Goal: Task Accomplishment & Management: Use online tool/utility

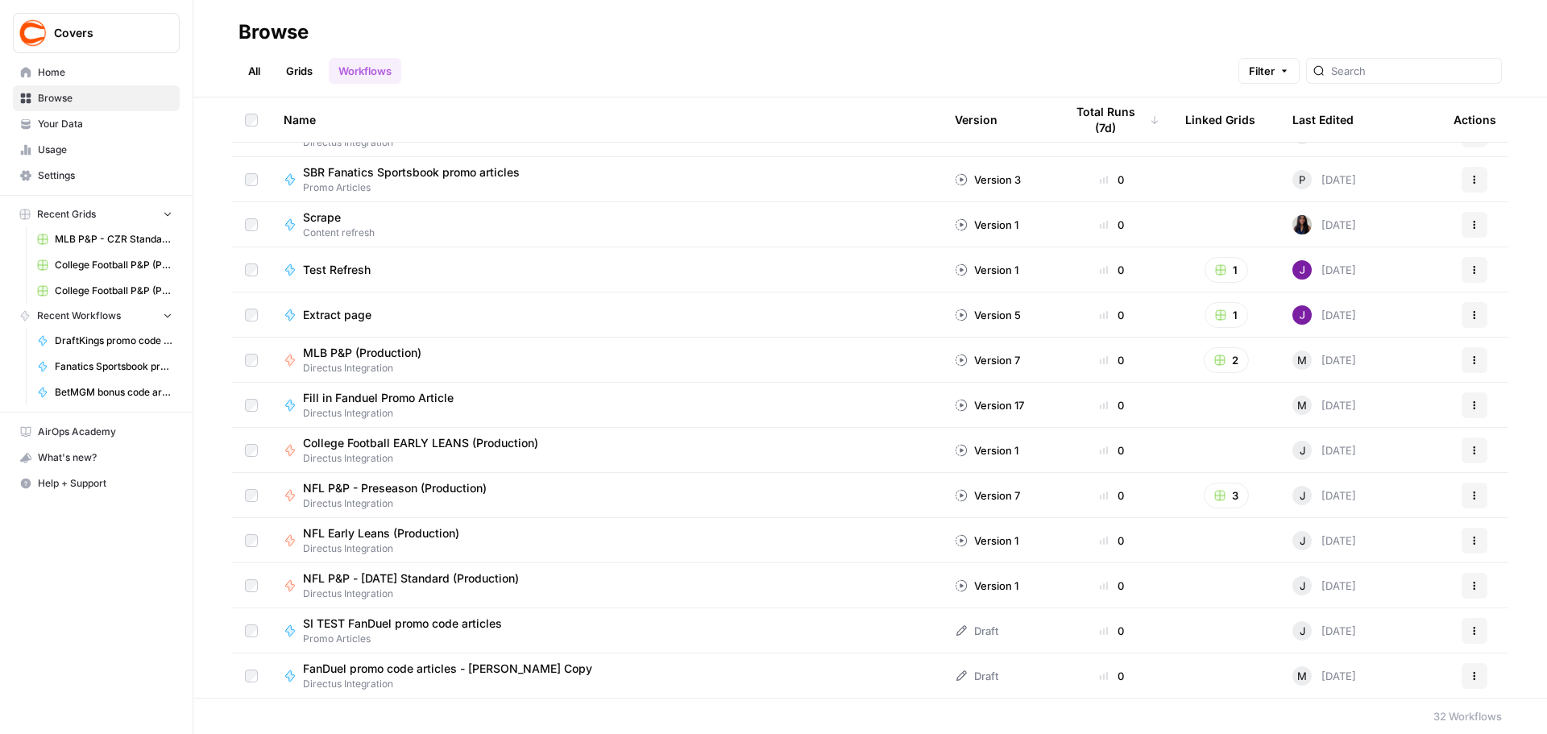
scroll to position [889, 0]
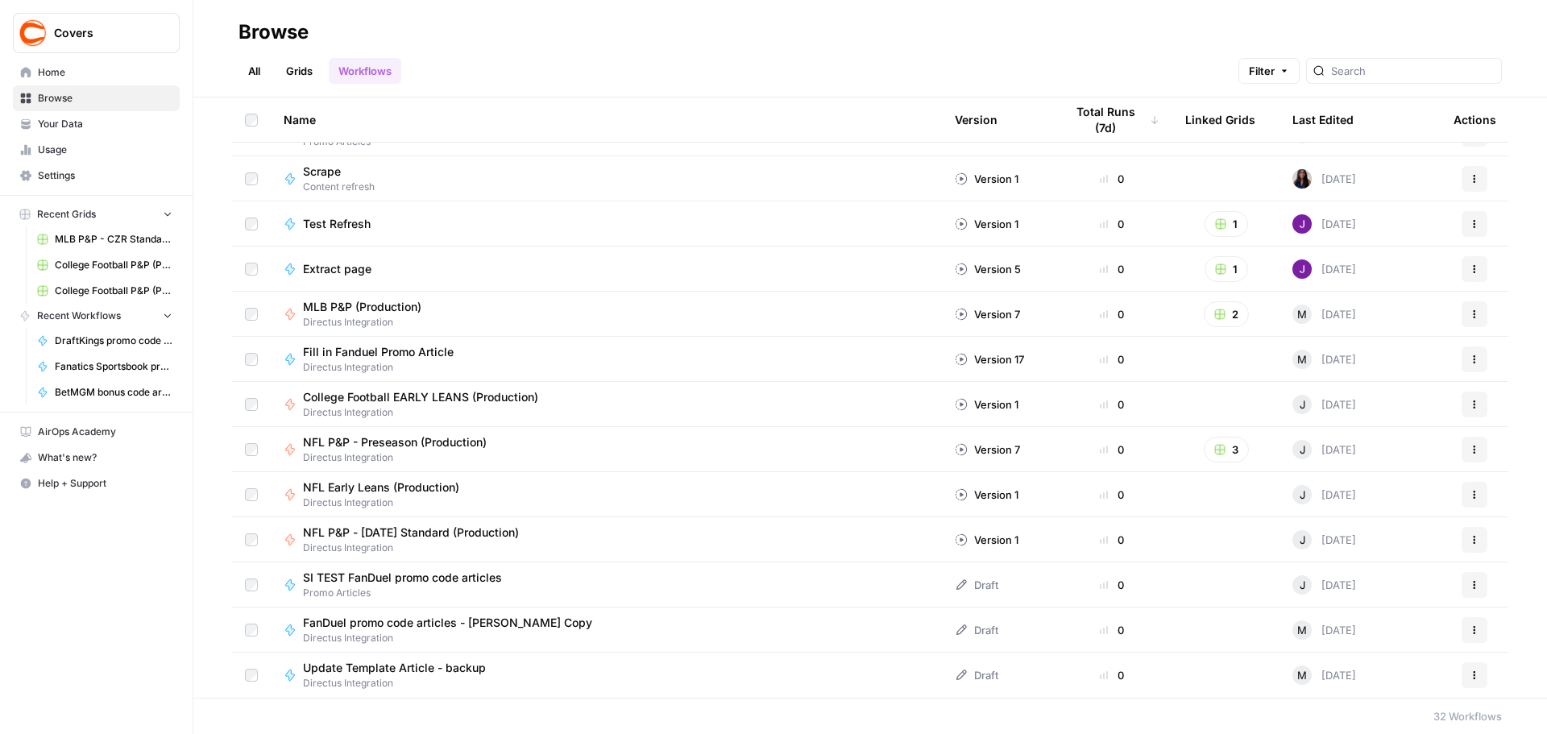
click at [408, 487] on span "NFL Early Leans (Production)" at bounding box center [381, 487] width 156 height 16
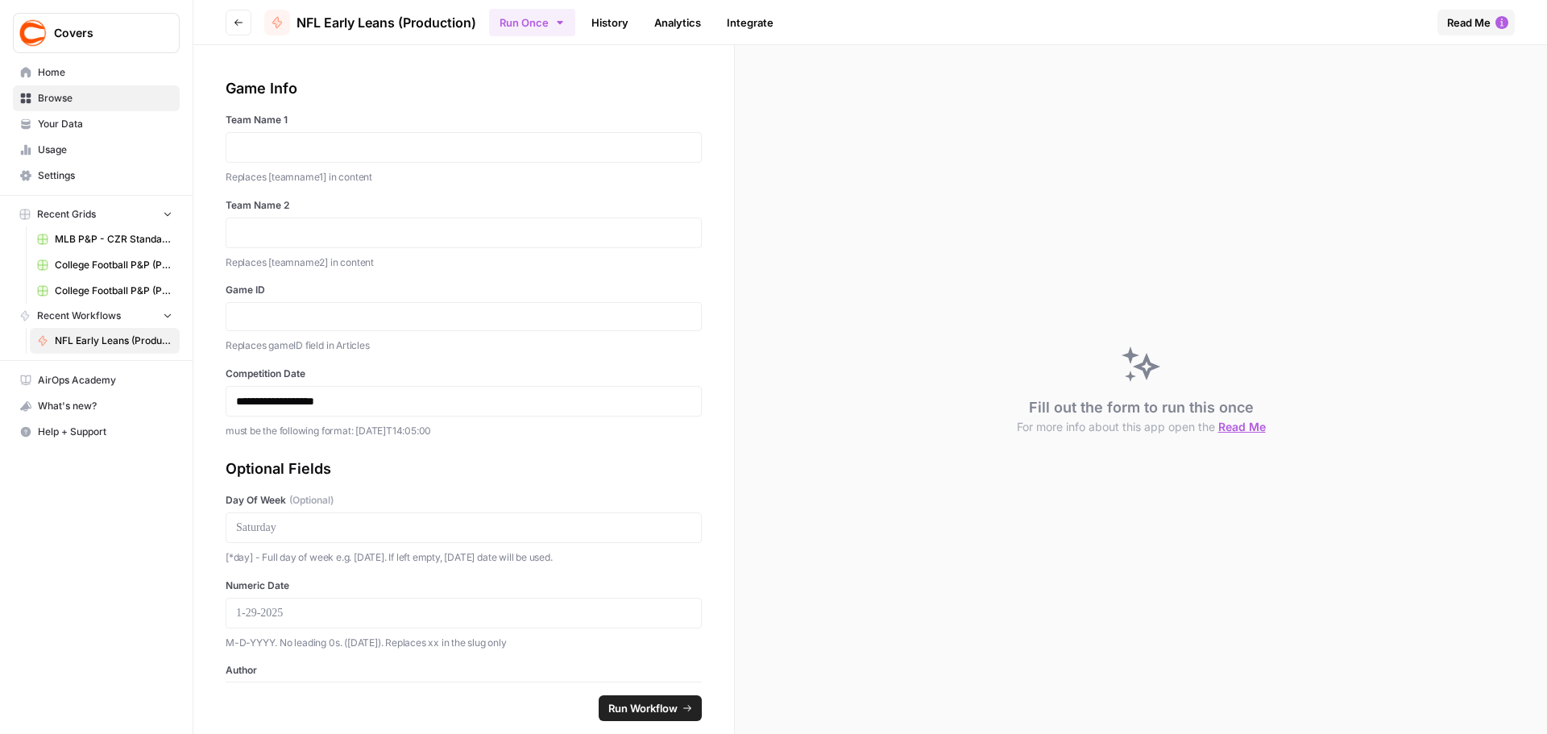
click at [562, 30] on button "Run Once" at bounding box center [532, 22] width 86 height 27
click at [588, 102] on span "Run in Bulk" at bounding box center [617, 108] width 155 height 16
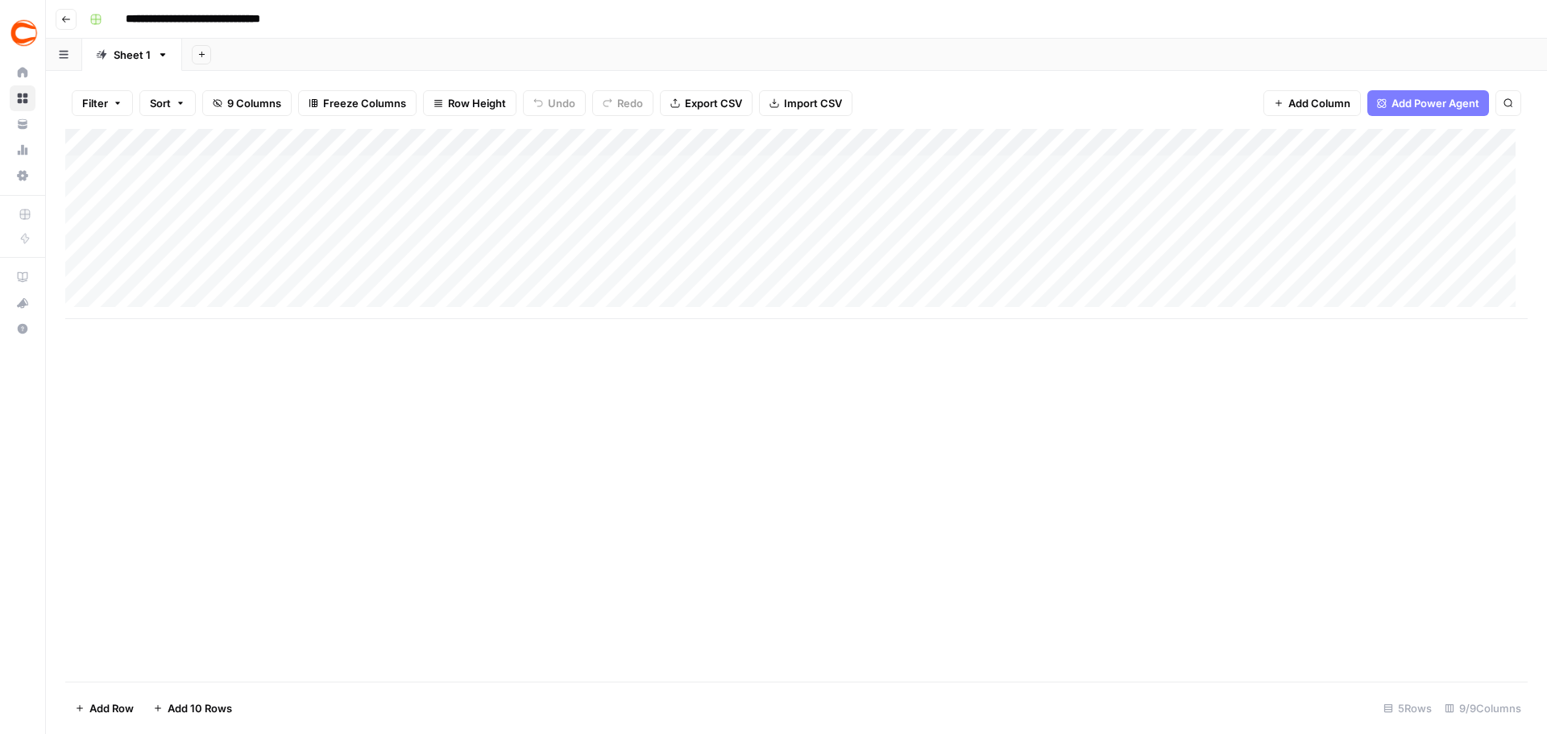
click at [198, 164] on div "Add Column" at bounding box center [796, 224] width 1462 height 190
type textarea "*******"
type textarea "******"
click at [186, 197] on div "Add Column" at bounding box center [796, 224] width 1462 height 190
click at [401, 161] on div "Add Column" at bounding box center [796, 224] width 1462 height 190
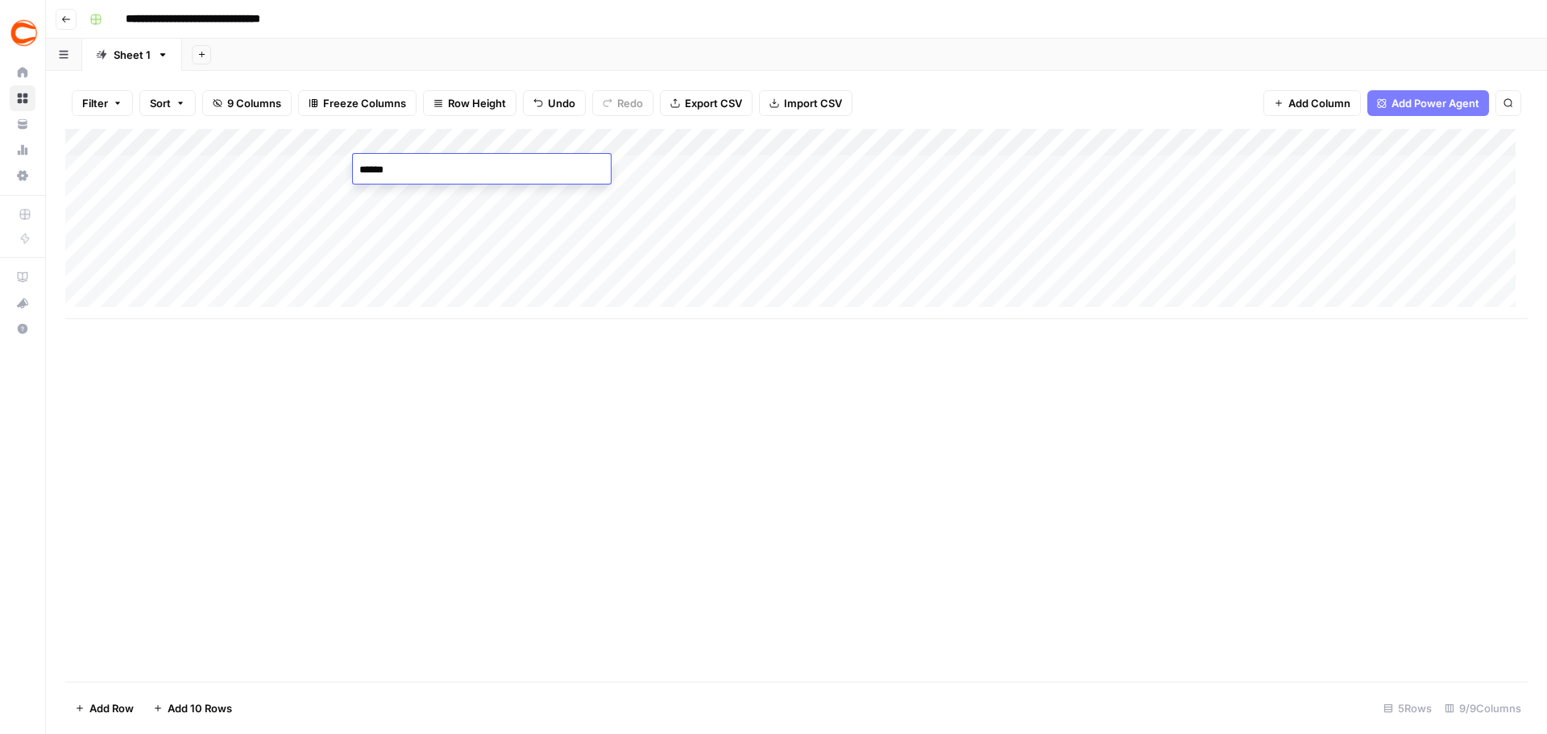
type textarea "******"
click at [686, 161] on div "Add Column" at bounding box center [796, 224] width 1462 height 190
click at [466, 164] on div "Add Column" at bounding box center [796, 224] width 1462 height 190
type textarea "******"
click at [829, 160] on div "Add Column" at bounding box center [796, 224] width 1462 height 190
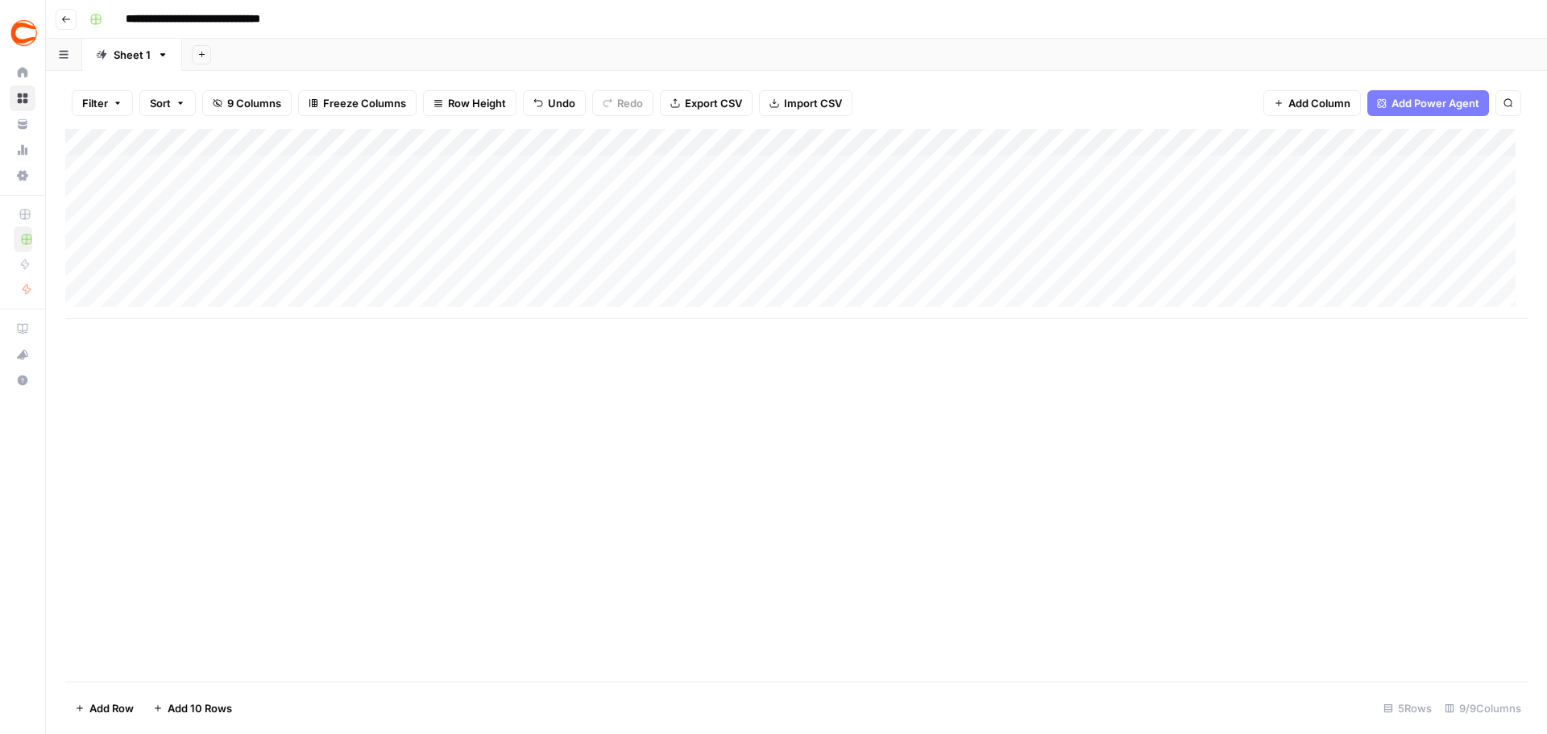
click at [868, 204] on div "Add Column" at bounding box center [796, 224] width 1462 height 190
click at [1030, 171] on div "Add Column" at bounding box center [796, 224] width 1462 height 190
click at [1030, 173] on div "Add Column" at bounding box center [796, 224] width 1462 height 190
click at [1030, 168] on div "Add Column" at bounding box center [796, 224] width 1462 height 190
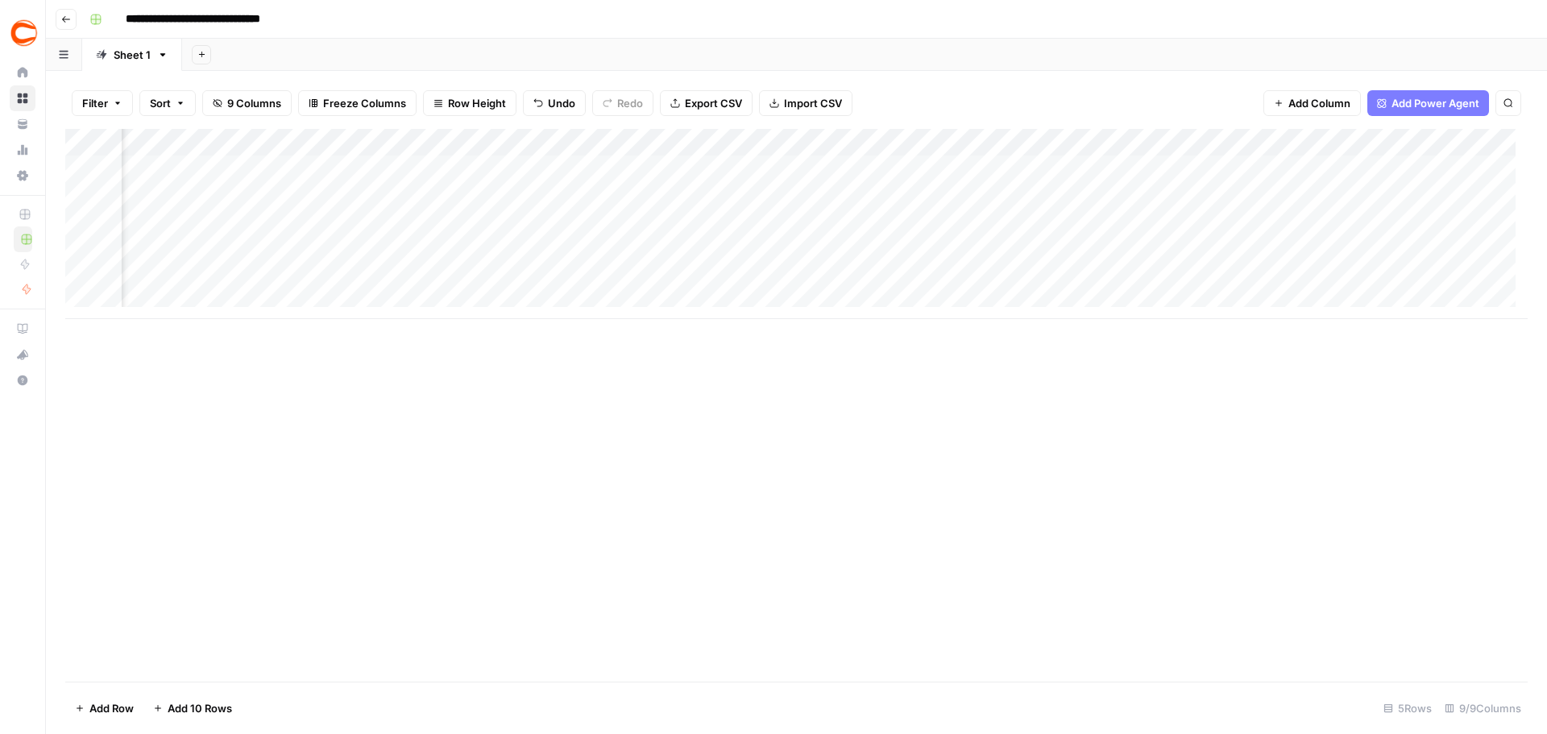
click at [1030, 168] on div "Add Column" at bounding box center [796, 224] width 1462 height 190
type input "Joe"
click at [1030, 231] on button "Joe Osborne|a362a913-633a-44e4-b39d-f4eb9ee93bd0" at bounding box center [1264, 231] width 324 height 19
click at [186, 190] on div "Add Column" at bounding box center [796, 224] width 1462 height 190
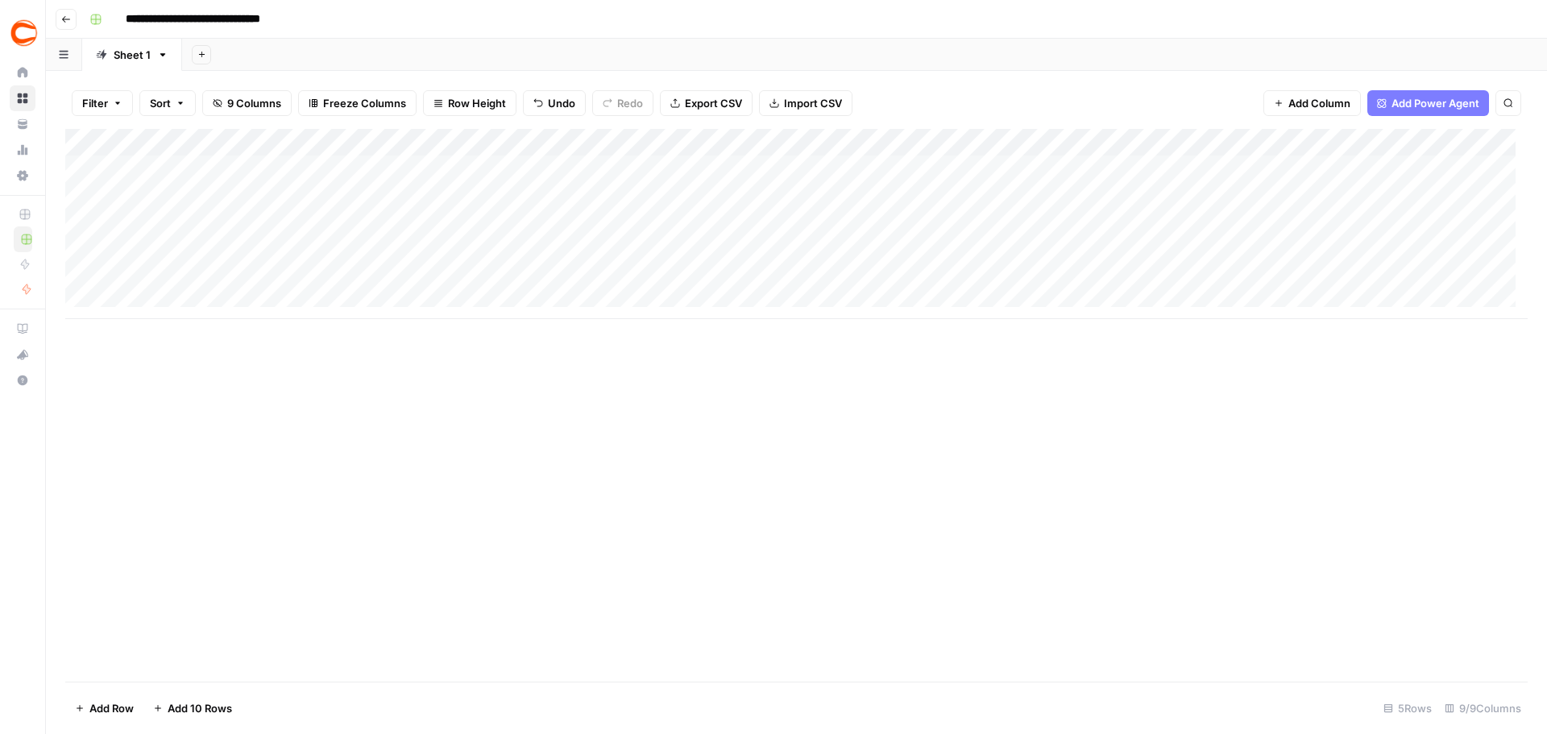
click at [447, 203] on div "Add Column" at bounding box center [796, 224] width 1462 height 190
click at [780, 189] on div "Add Column" at bounding box center [796, 224] width 1462 height 190
click at [224, 219] on div "Add Column" at bounding box center [796, 224] width 1462 height 190
click at [216, 241] on div "Add Column" at bounding box center [796, 224] width 1462 height 190
click at [159, 276] on div "Add Column" at bounding box center [796, 224] width 1462 height 190
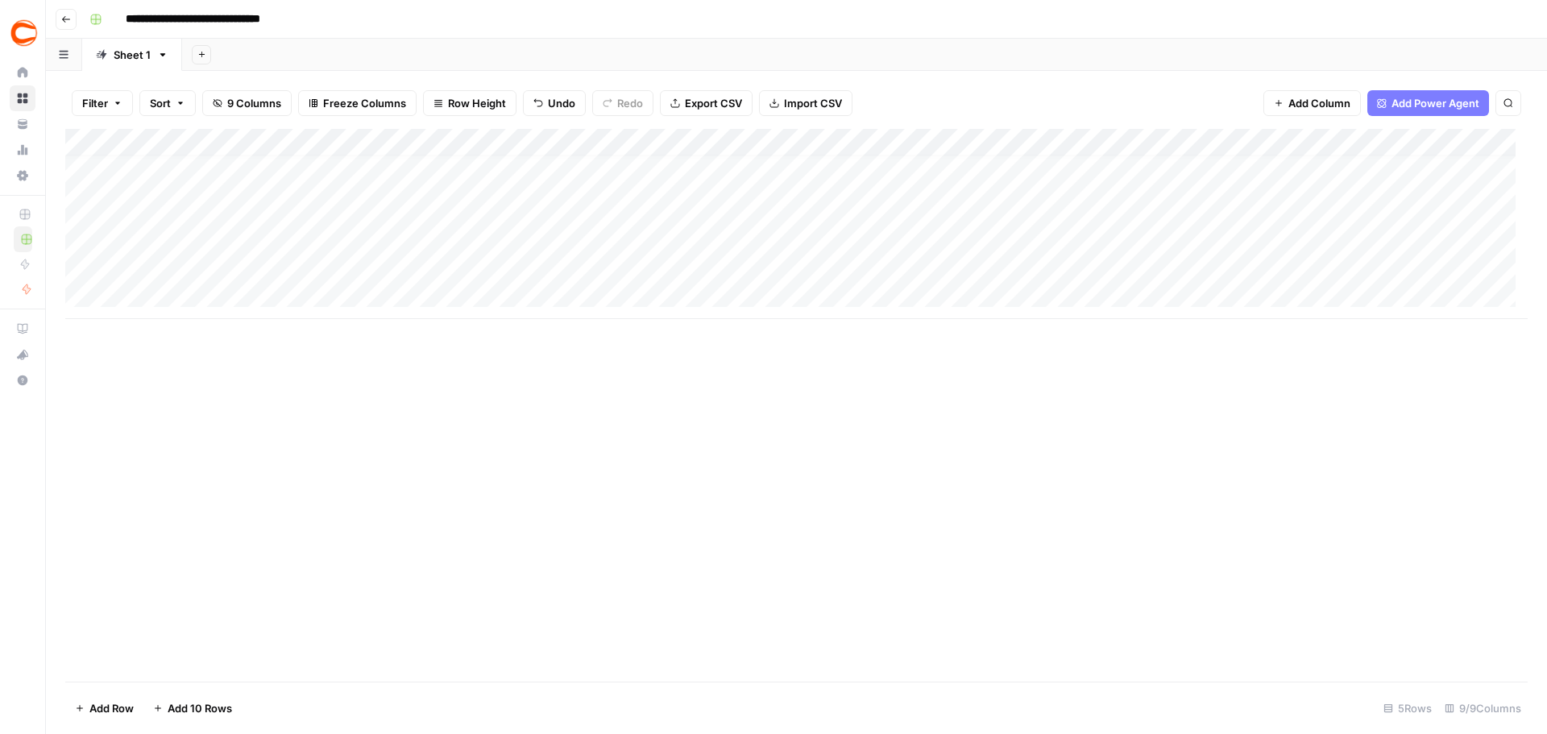
scroll to position [12, 0]
click at [151, 292] on div "Add Column" at bounding box center [796, 224] width 1462 height 190
click at [205, 287] on textarea at bounding box center [250, 295] width 258 height 23
click at [466, 312] on div "Add Column" at bounding box center [796, 238] width 1462 height 218
click at [266, 288] on div "Add Column" at bounding box center [796, 251] width 1462 height 245
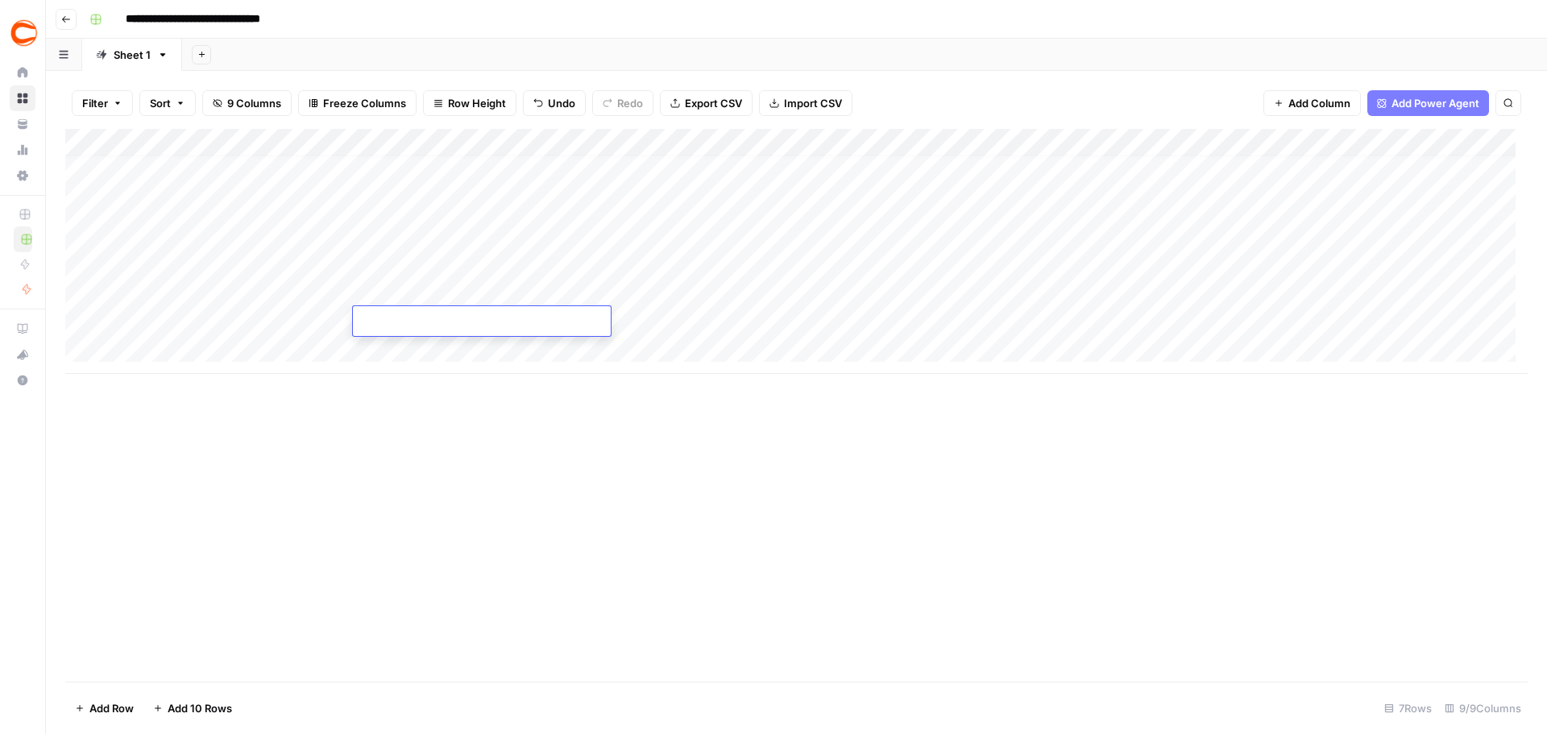
click at [206, 290] on div "Add Column" at bounding box center [796, 251] width 1462 height 245
click at [231, 321] on div "Add Column" at bounding box center [796, 251] width 1462 height 245
click at [168, 347] on div "Add Column" at bounding box center [796, 251] width 1462 height 245
click at [169, 375] on div "Add Column" at bounding box center [796, 265] width 1462 height 272
click at [168, 402] on div "Add Column" at bounding box center [796, 279] width 1462 height 300
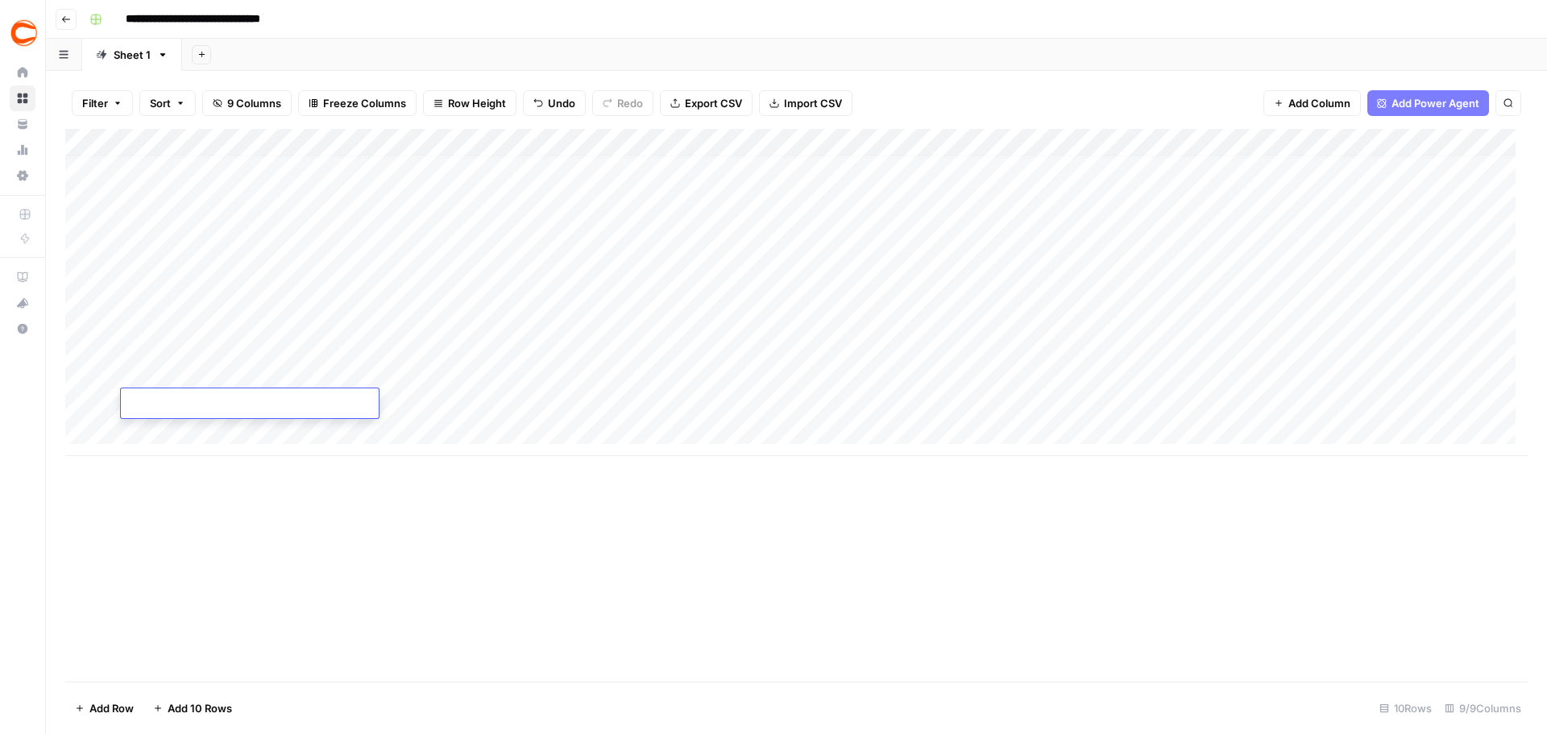
click at [180, 352] on div "Add Column" at bounding box center [796, 292] width 1462 height 327
click at [230, 360] on div "Add Column" at bounding box center [796, 292] width 1462 height 327
click at [230, 381] on div "Add Column" at bounding box center [796, 292] width 1462 height 327
click at [183, 402] on div "Add Column" at bounding box center [796, 292] width 1462 height 327
click at [205, 429] on div "Add Column" at bounding box center [796, 292] width 1462 height 327
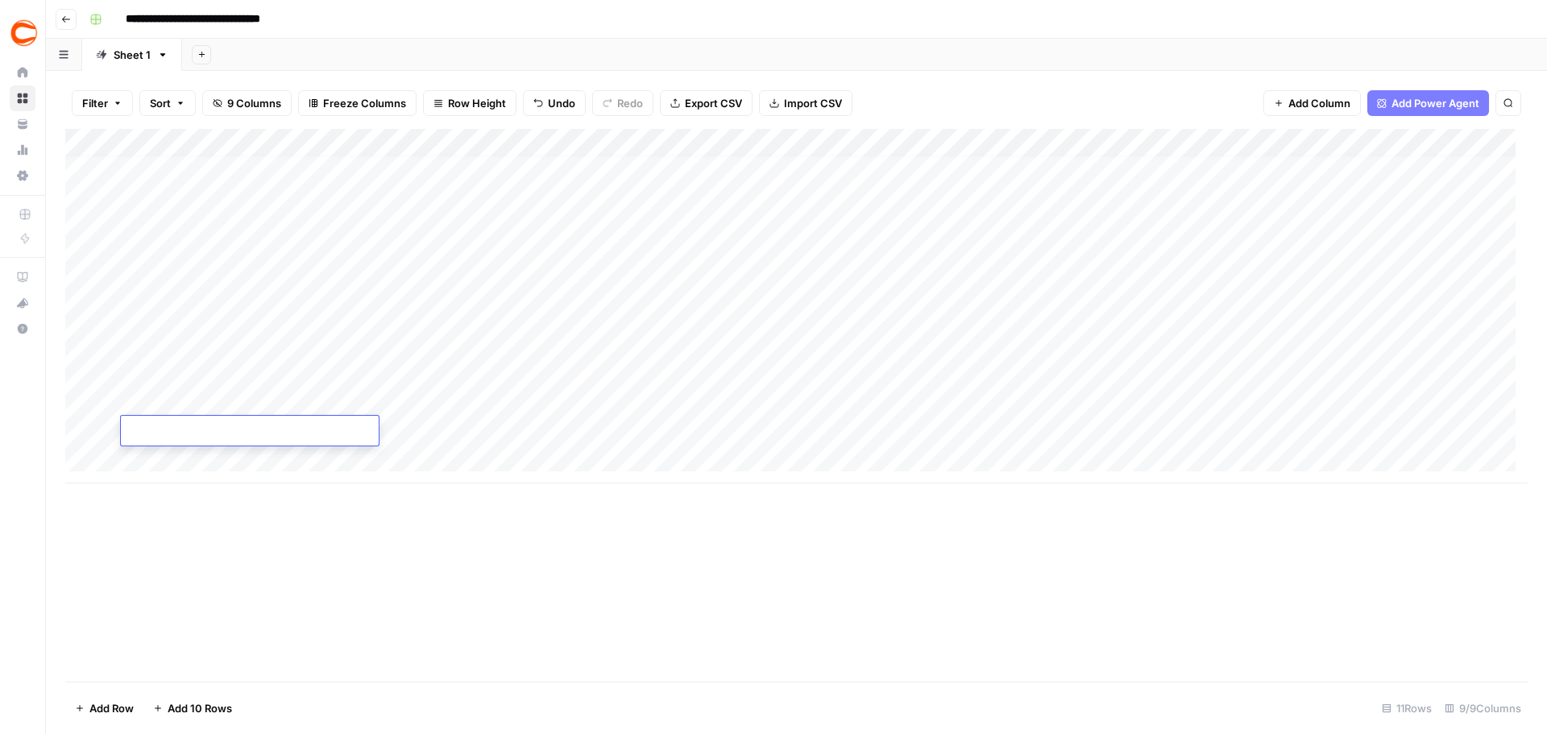
click at [172, 465] on div "Add Column" at bounding box center [796, 306] width 1462 height 354
click at [176, 491] on div "Add Column" at bounding box center [796, 320] width 1462 height 382
click at [233, 430] on div "Add Column" at bounding box center [796, 333] width 1462 height 409
click at [195, 457] on div "Add Column" at bounding box center [796, 333] width 1462 height 409
click at [224, 491] on div "Add Column" at bounding box center [796, 333] width 1462 height 409
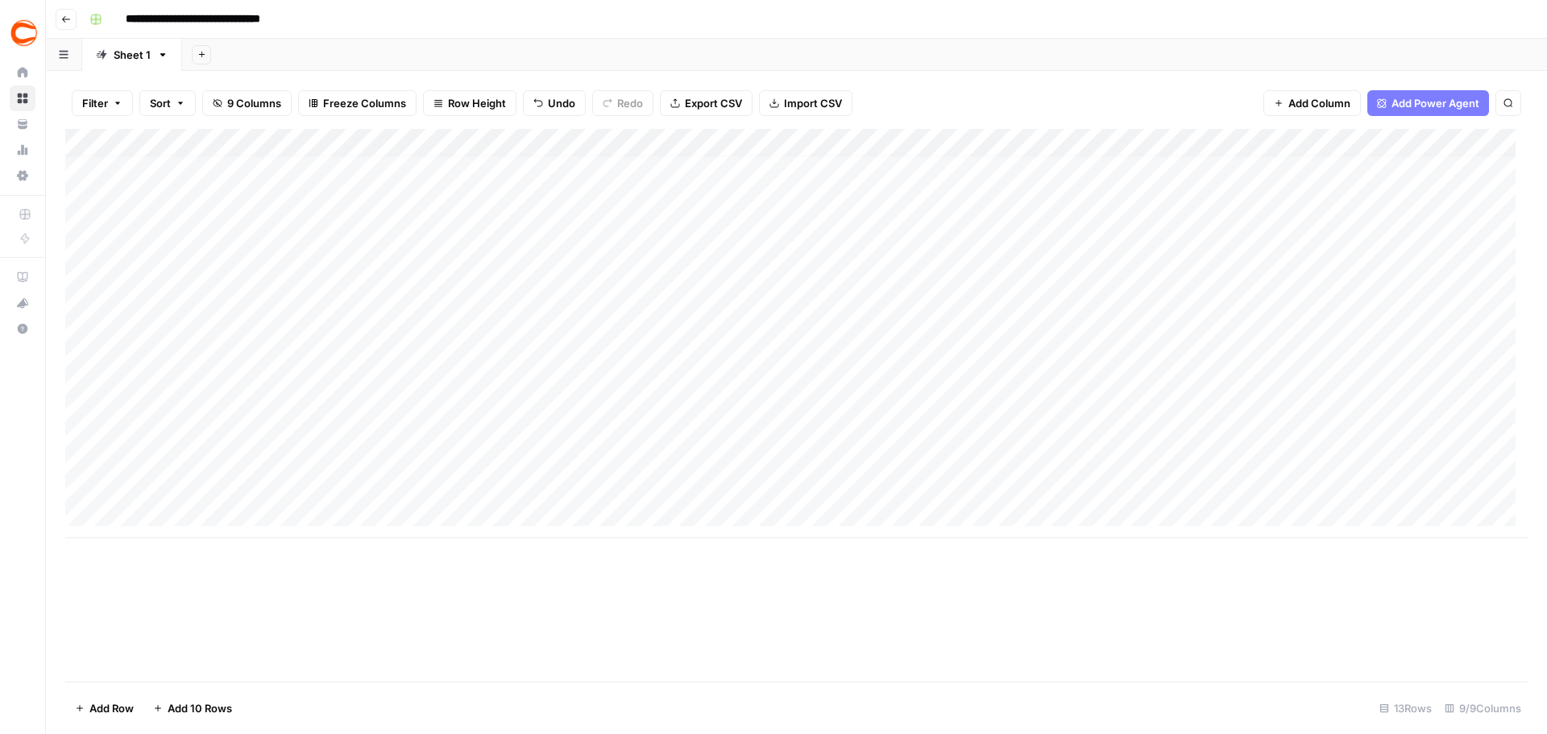
click at [173, 508] on div "Add Column" at bounding box center [796, 333] width 1462 height 409
click at [218, 507] on textarea at bounding box center [250, 514] width 258 height 23
click at [319, 459] on div "Add Column" at bounding box center [796, 347] width 1462 height 437
click at [226, 508] on div "Add Column" at bounding box center [796, 347] width 1462 height 437
click at [150, 508] on div "Add Column" at bounding box center [796, 347] width 1462 height 437
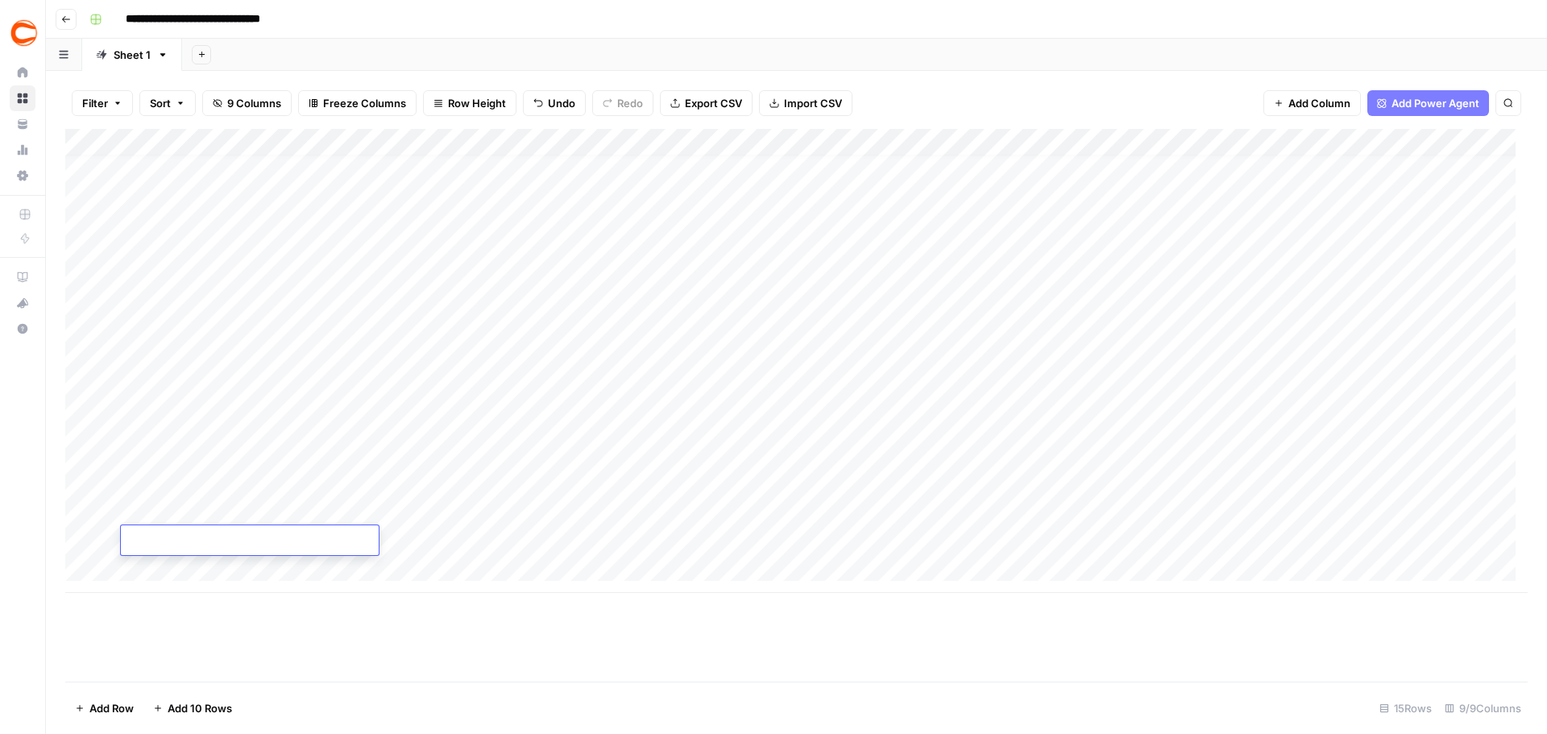
click at [158, 508] on div "Add Column" at bounding box center [796, 361] width 1462 height 464
click at [187, 508] on div "Add Column" at bounding box center [796, 374] width 1462 height 491
click at [171, 508] on div "Add Column" at bounding box center [796, 374] width 1462 height 491
click at [1030, 508] on div "Add Column" at bounding box center [796, 374] width 1462 height 491
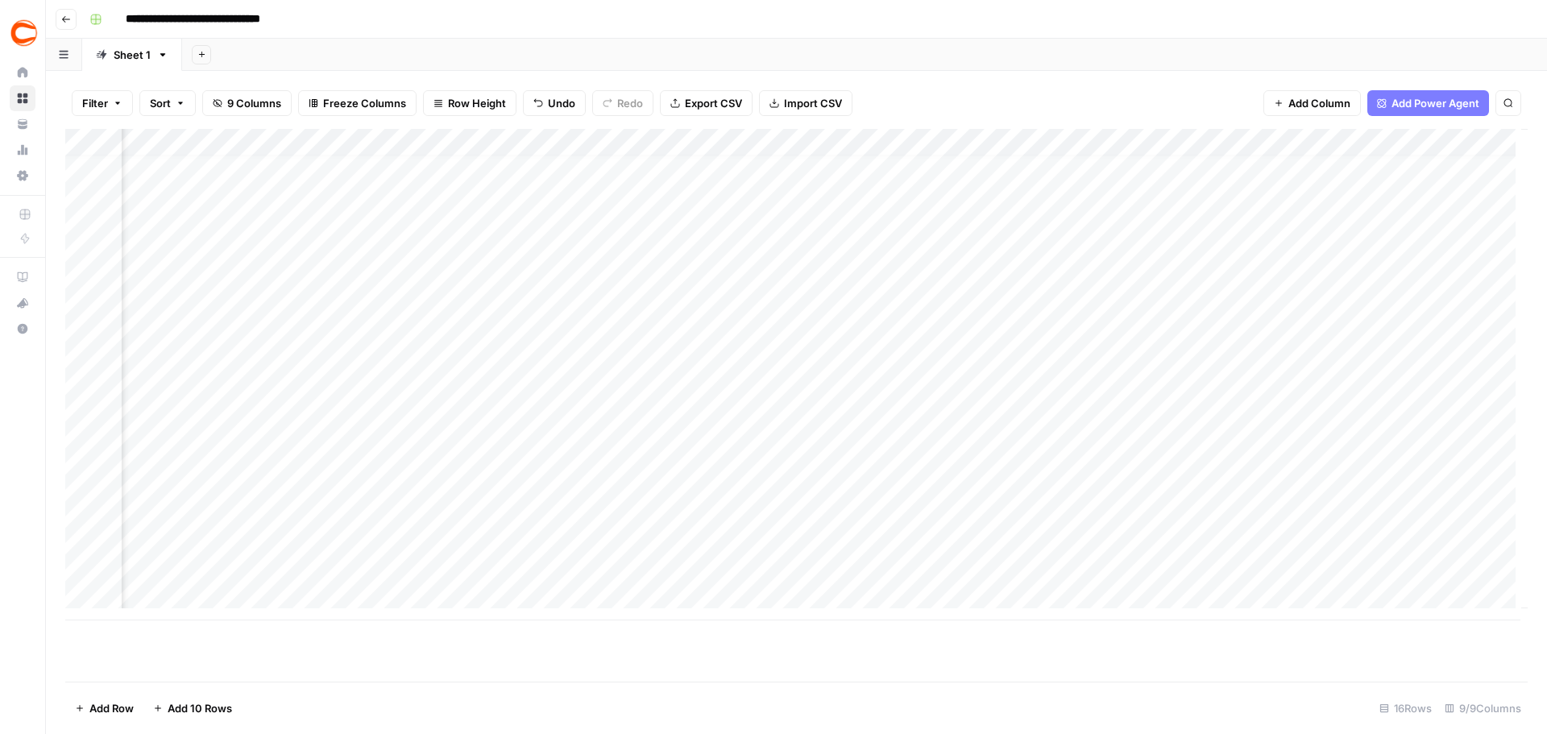
scroll to position [0, 419]
click at [66, 17] on icon "button" at bounding box center [66, 20] width 10 height 10
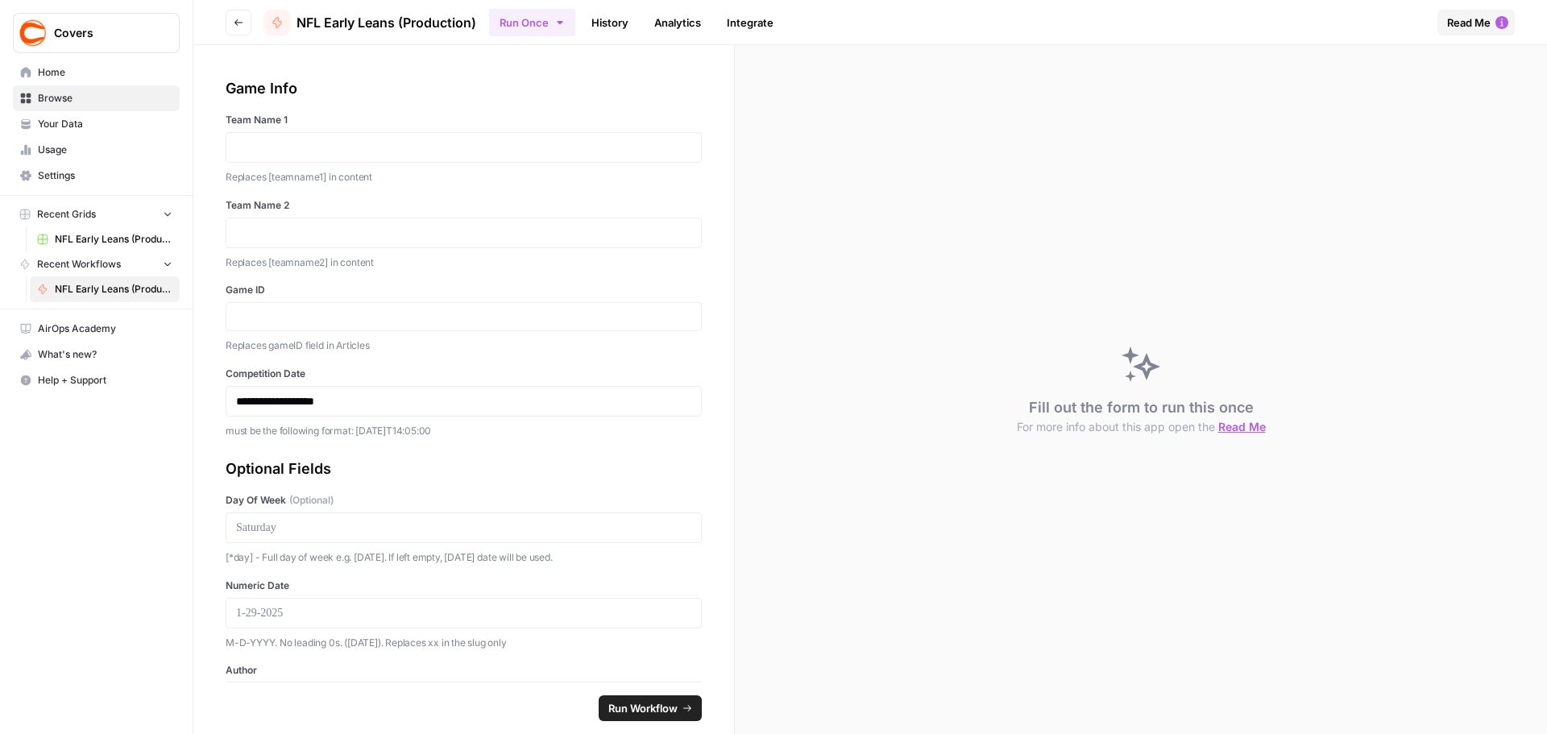
click at [238, 22] on icon "button" at bounding box center [239, 23] width 10 height 10
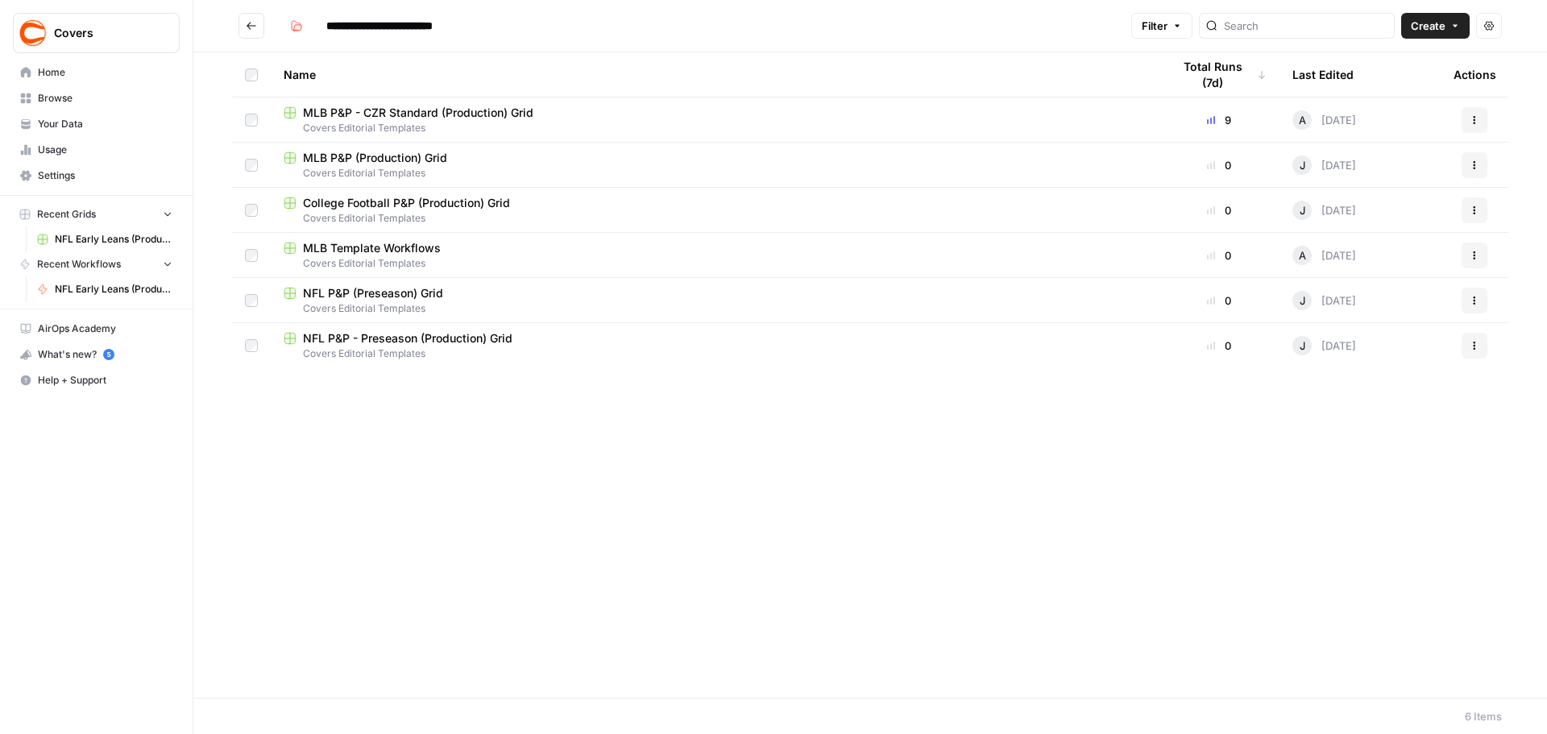
click at [66, 280] on link "NFL Early Leans (Production)" at bounding box center [105, 289] width 150 height 26
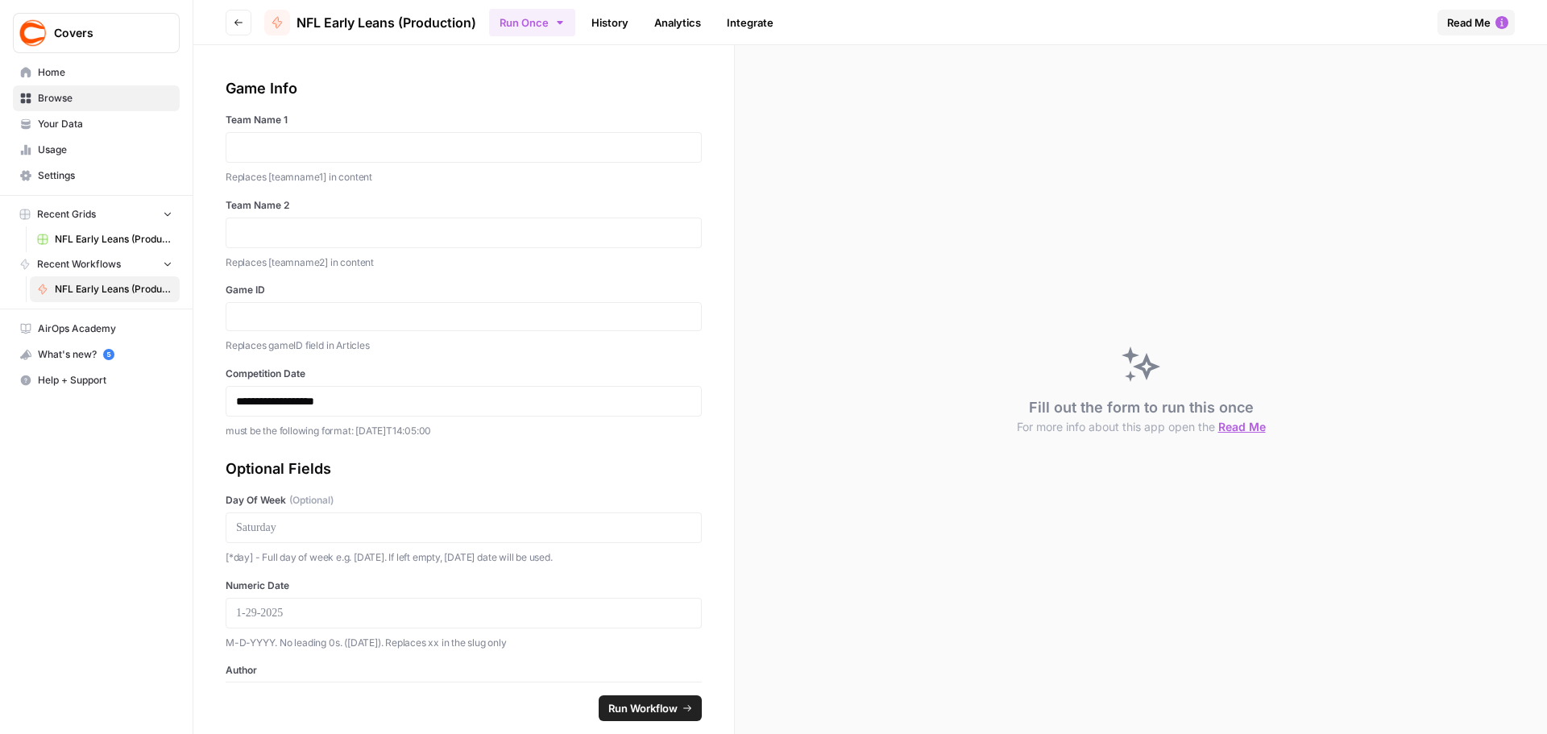
click at [85, 239] on span "NFL Early Leans (Production) Grid" at bounding box center [114, 239] width 118 height 15
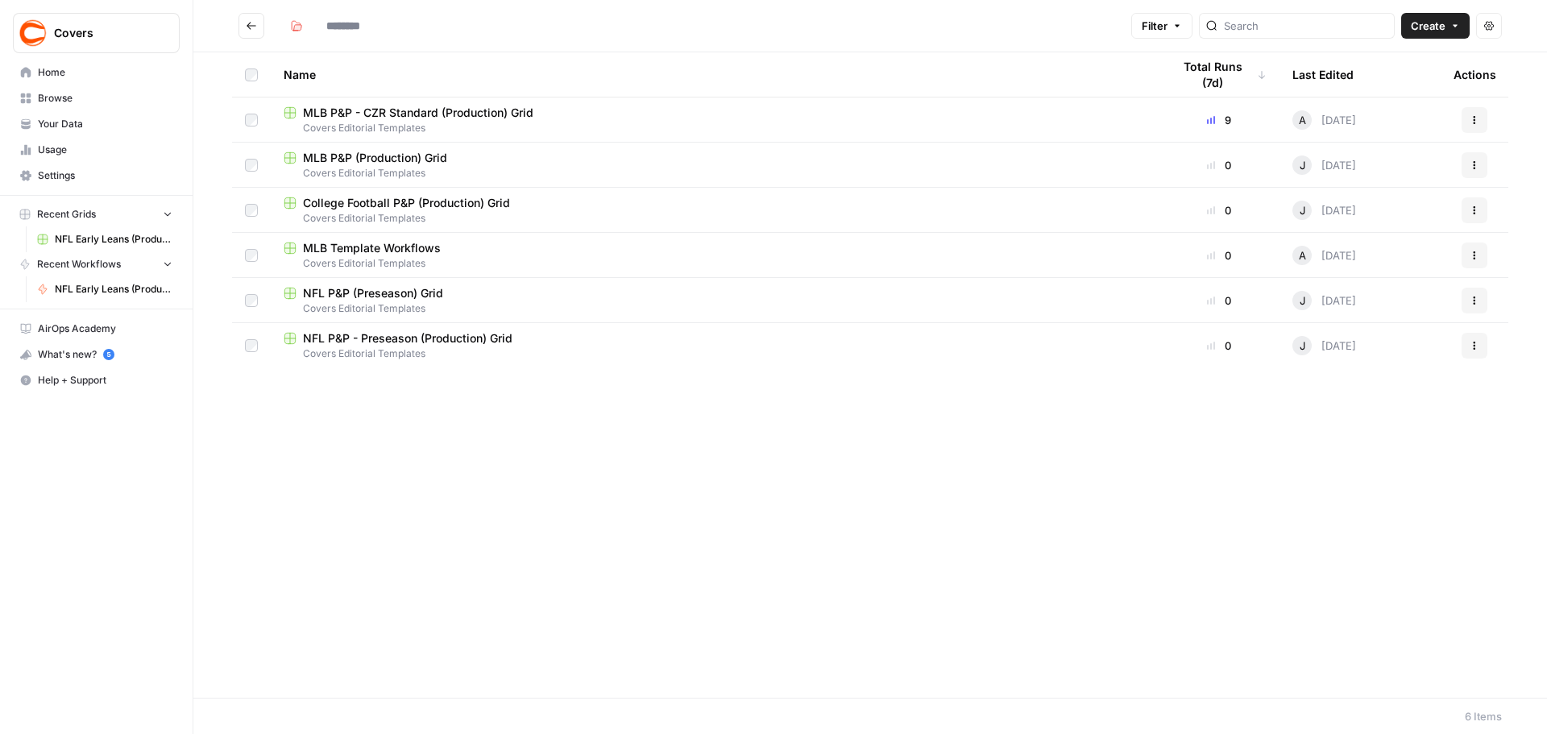
type input "**********"
click at [91, 288] on span "NFL Early Leans (Production)" at bounding box center [114, 289] width 118 height 15
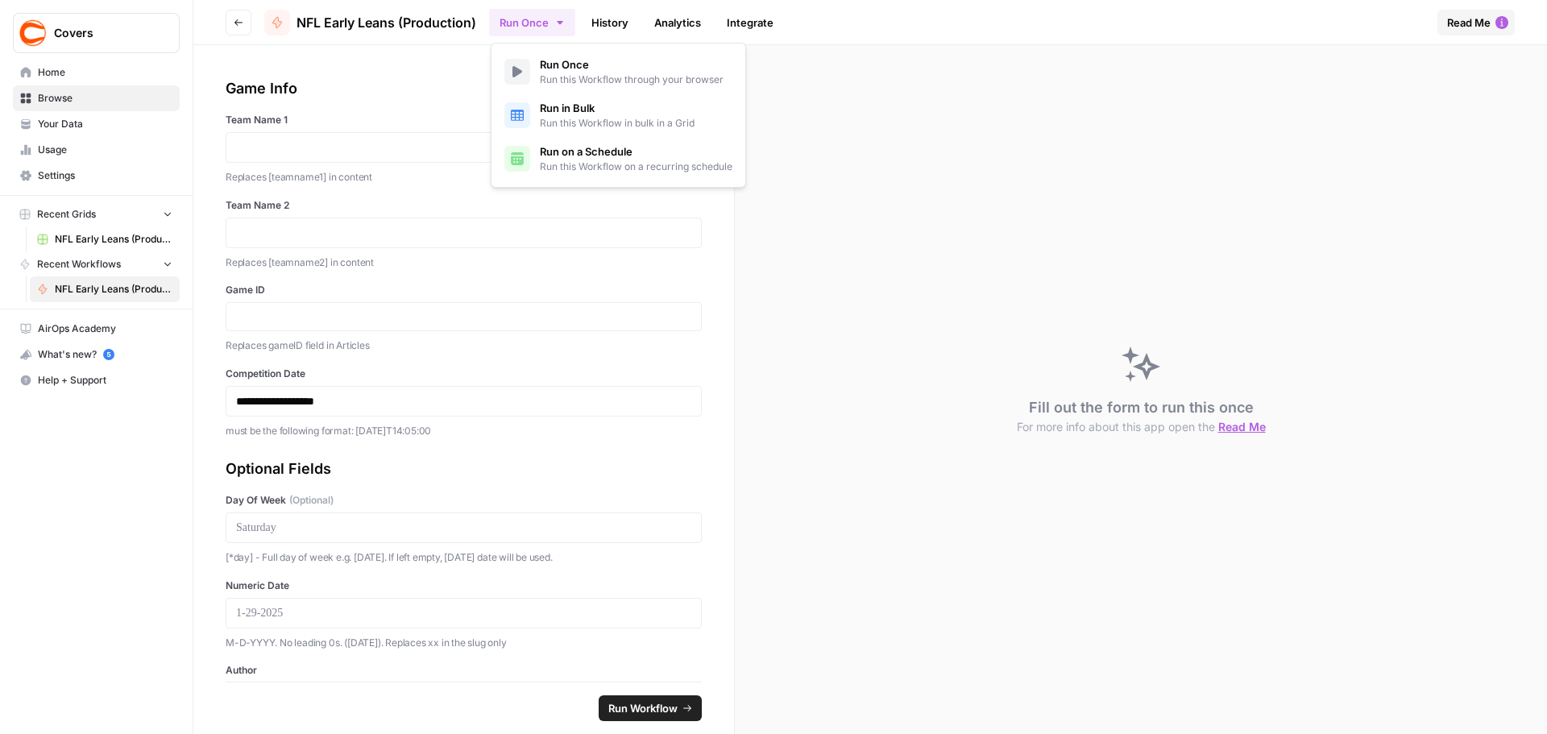
click at [570, 27] on button "Run Once" at bounding box center [532, 22] width 86 height 27
click at [570, 100] on span "Run in Bulk" at bounding box center [617, 108] width 155 height 16
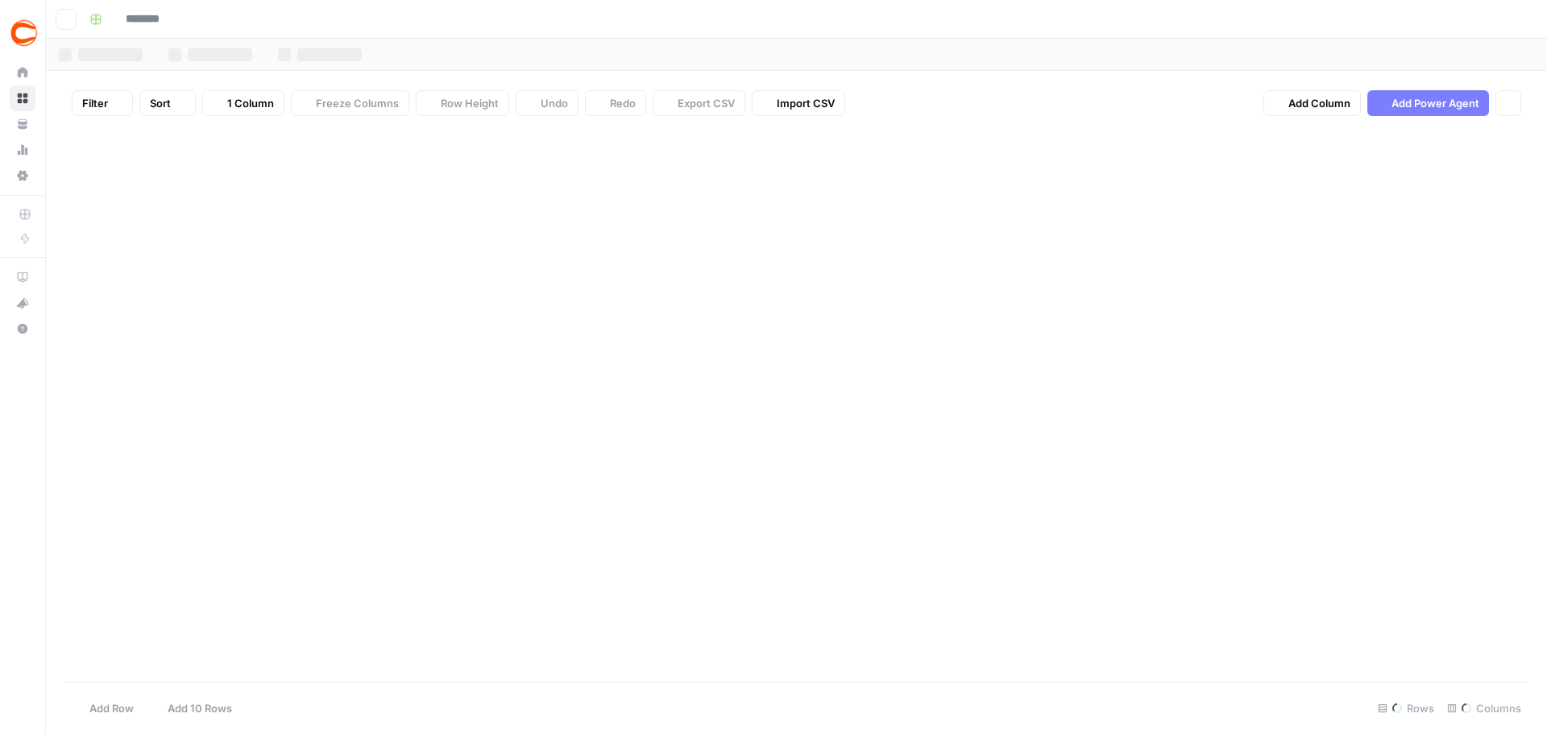
type input "**********"
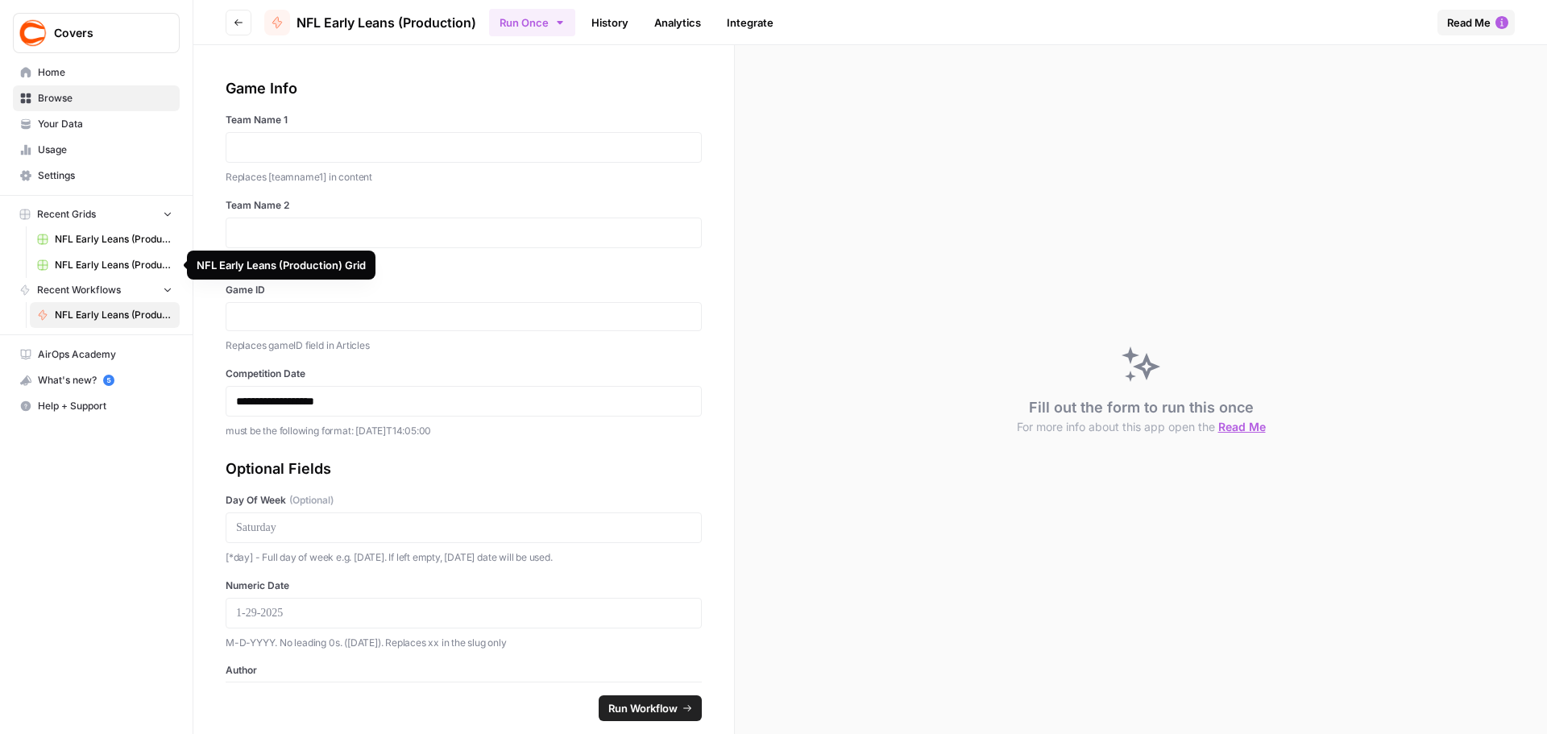
click at [86, 260] on span "NFL Early Leans (Production) Grid" at bounding box center [114, 265] width 118 height 15
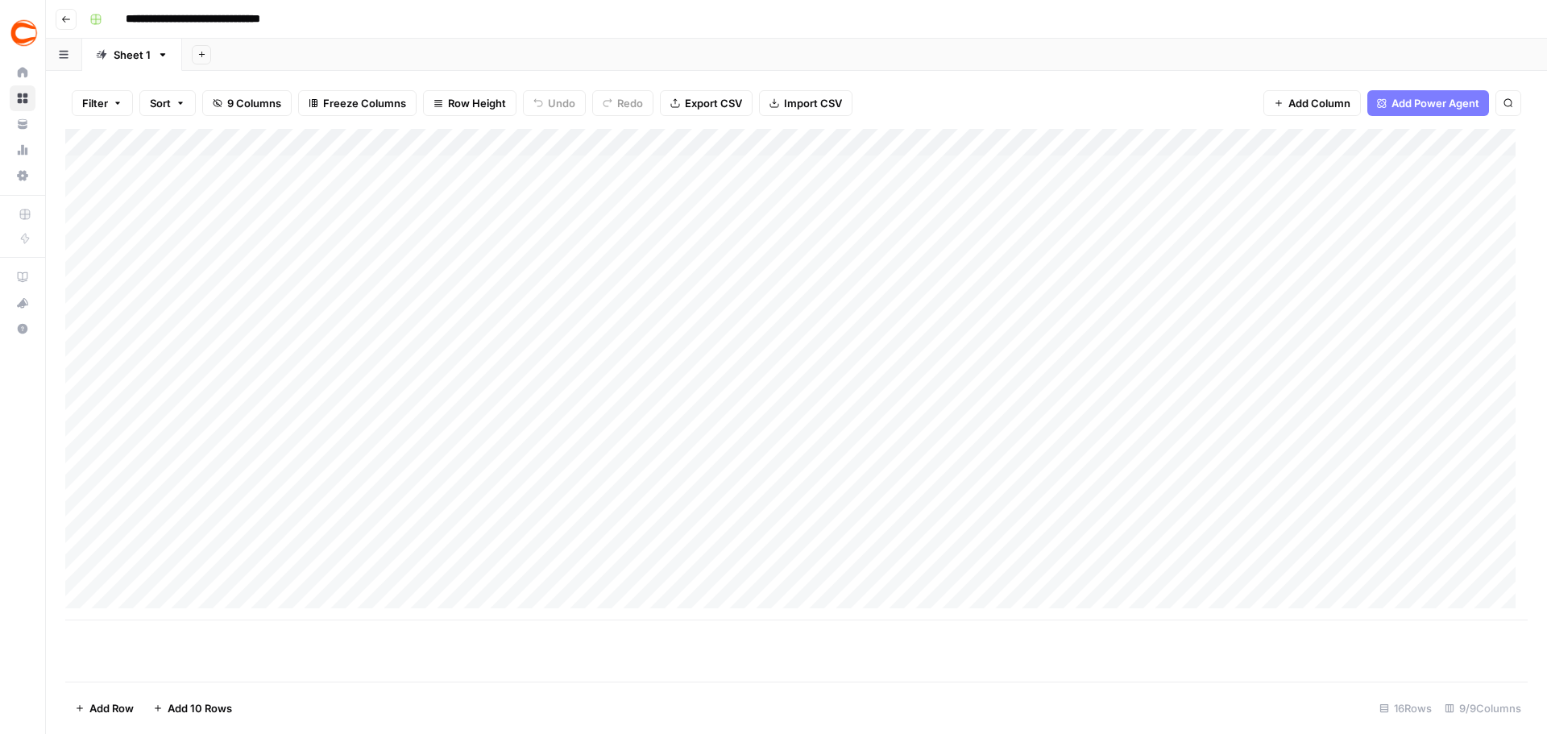
click at [70, 18] on icon "button" at bounding box center [66, 20] width 10 height 10
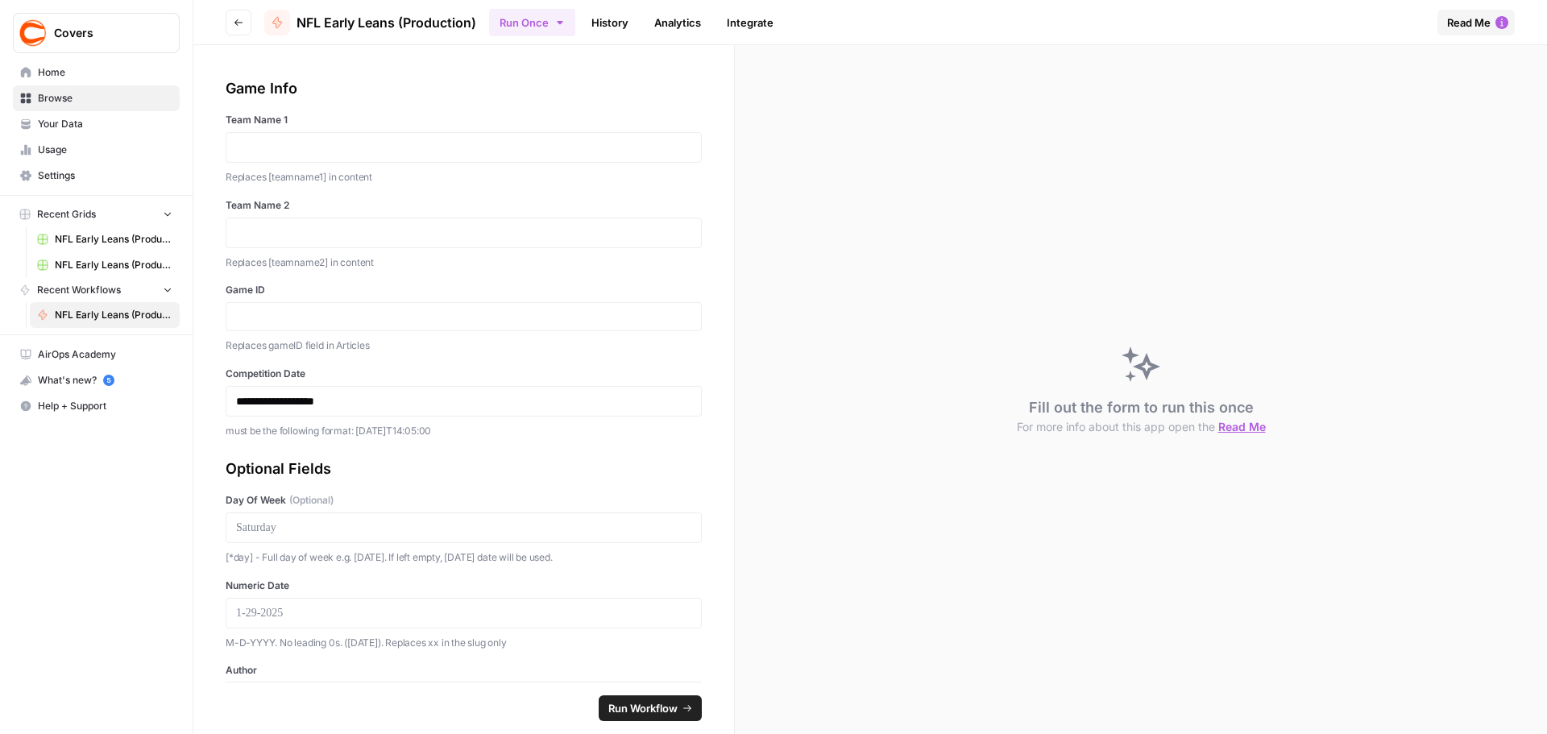
click at [107, 237] on span "NFL Early Leans (Production) Grid (1)" at bounding box center [114, 239] width 118 height 15
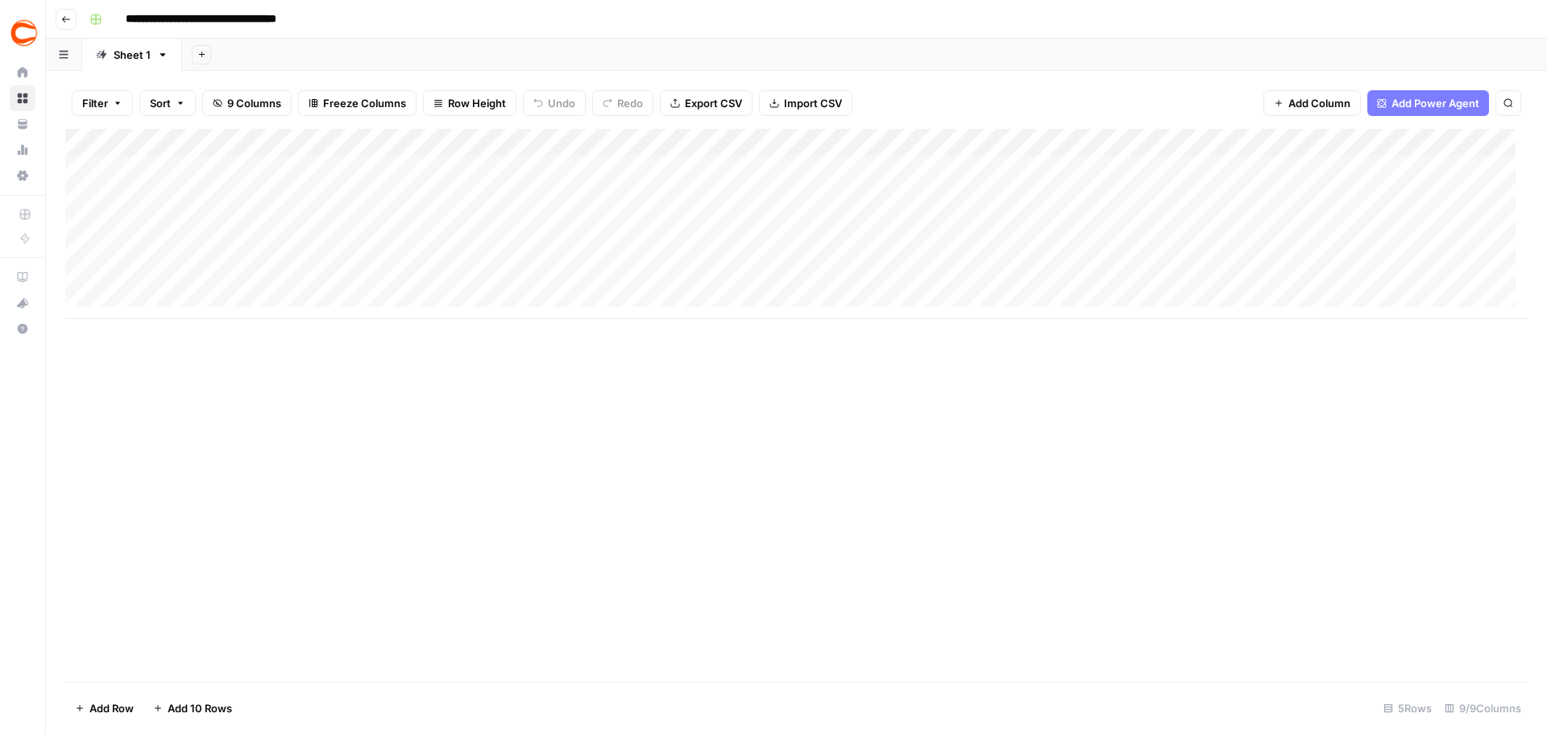
click at [58, 17] on button "Go back" at bounding box center [66, 19] width 21 height 21
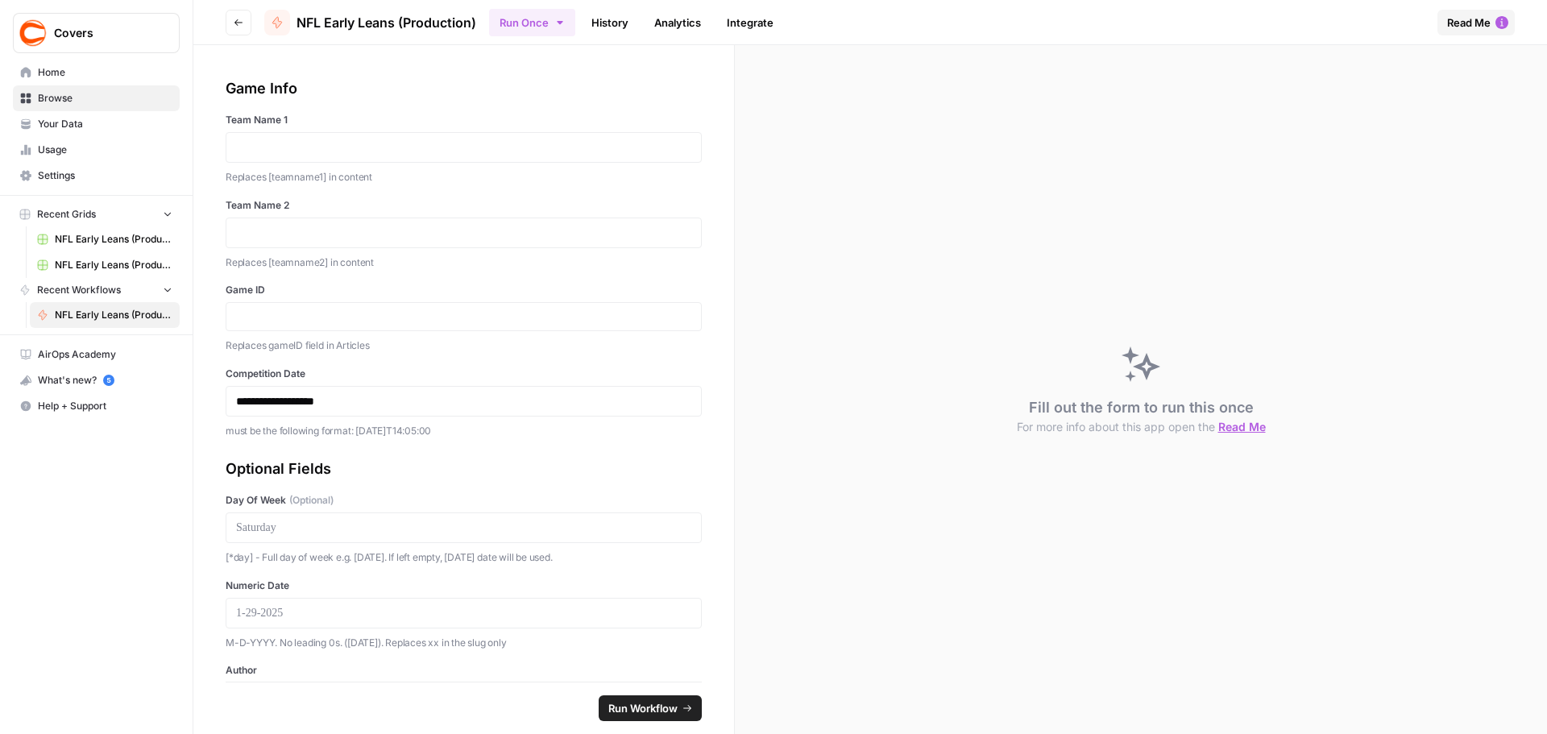
drag, startPoint x: 91, startPoint y: 235, endPoint x: 87, endPoint y: 490, distance: 254.6
click at [87, 490] on div "Covers Home Browse Your Data Usage Settings Recent Grids NFL Early Leans (Produ…" at bounding box center [96, 367] width 193 height 734
click at [52, 93] on span "Browse" at bounding box center [105, 98] width 135 height 15
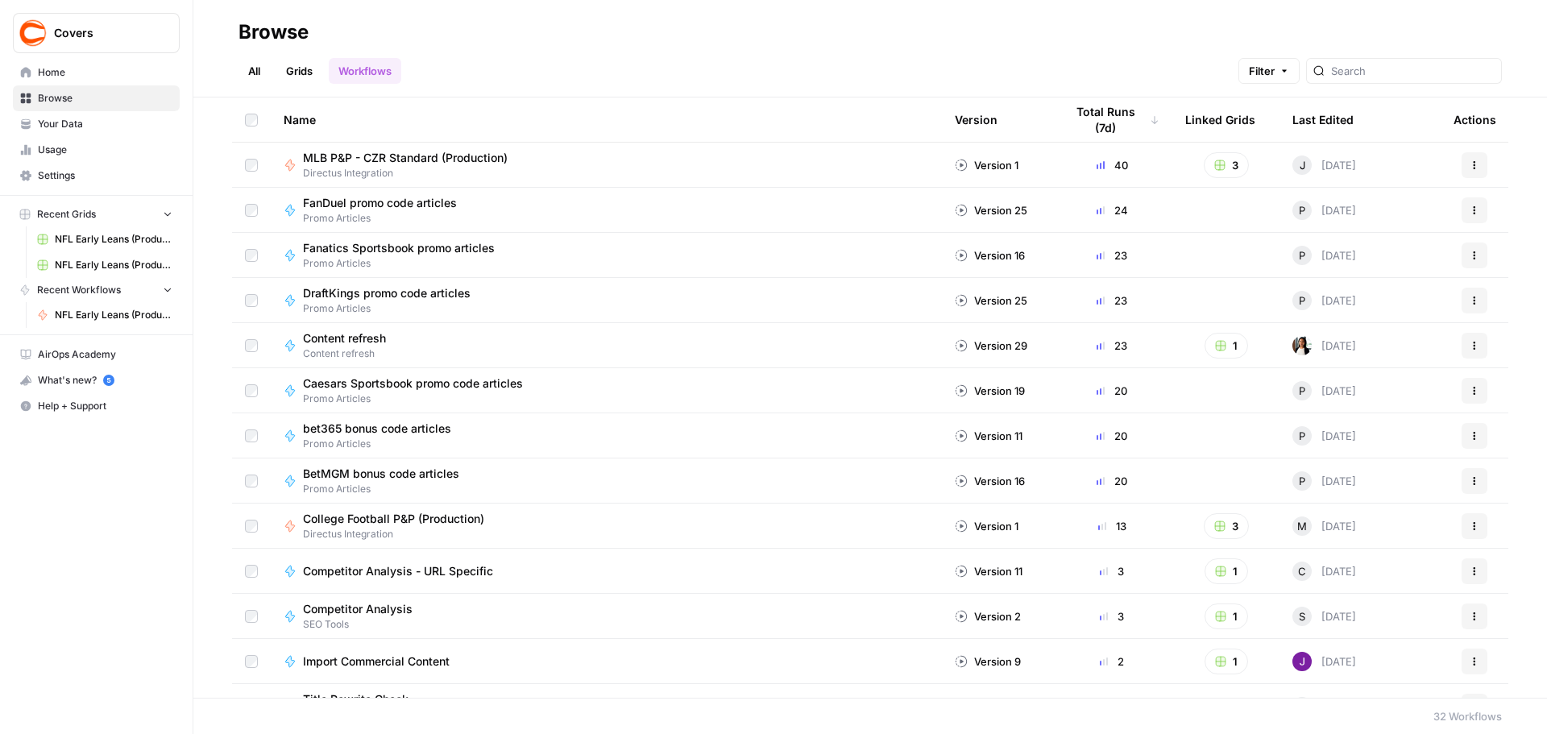
click at [354, 58] on link "Workflows" at bounding box center [365, 71] width 73 height 26
click at [379, 75] on link "Workflows" at bounding box center [365, 71] width 73 height 26
click at [297, 75] on link "Grids" at bounding box center [299, 71] width 46 height 26
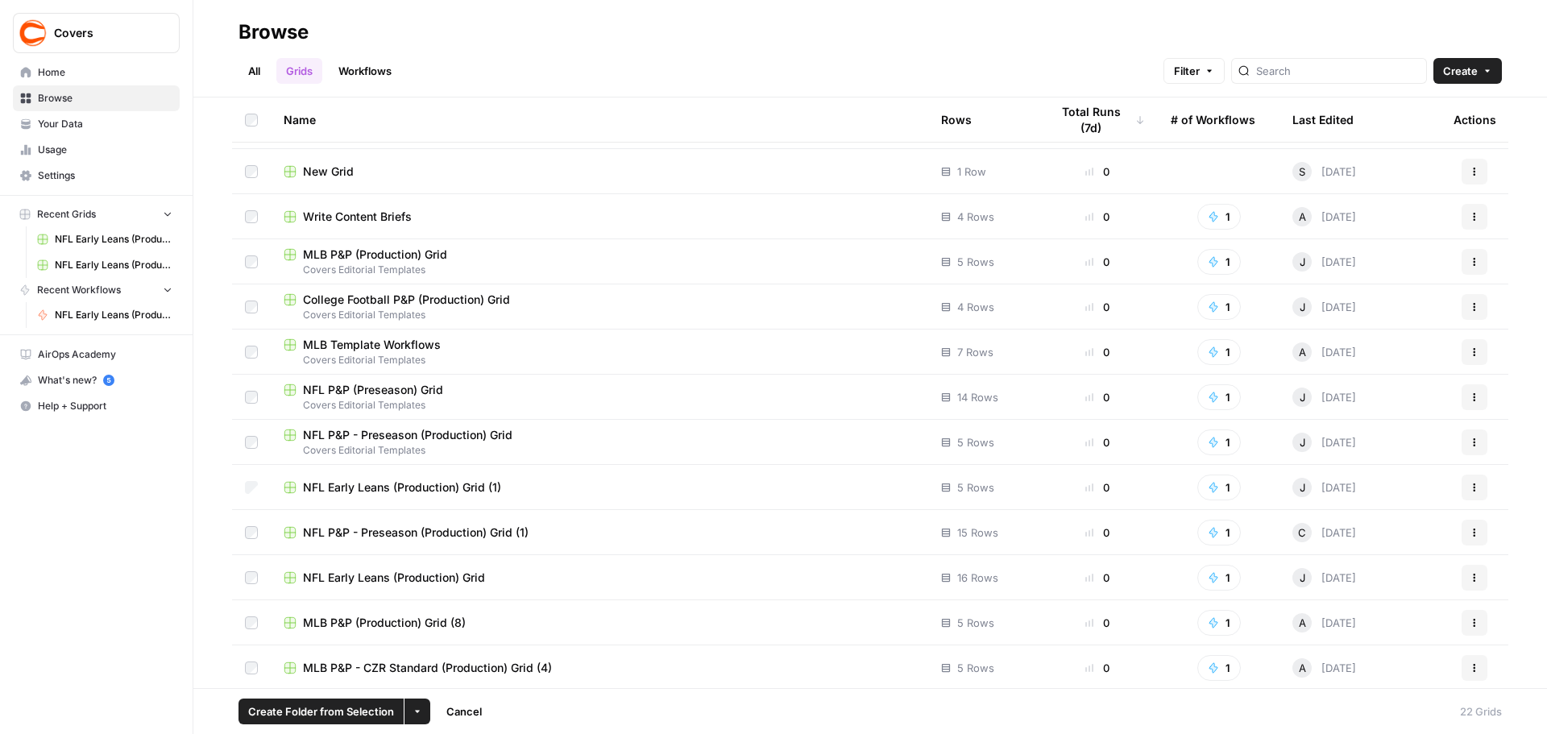
scroll to position [447, 0]
click at [1467, 479] on button "Actions" at bounding box center [1474, 485] width 26 height 26
click at [1340, 623] on span "Delete" at bounding box center [1390, 618] width 129 height 16
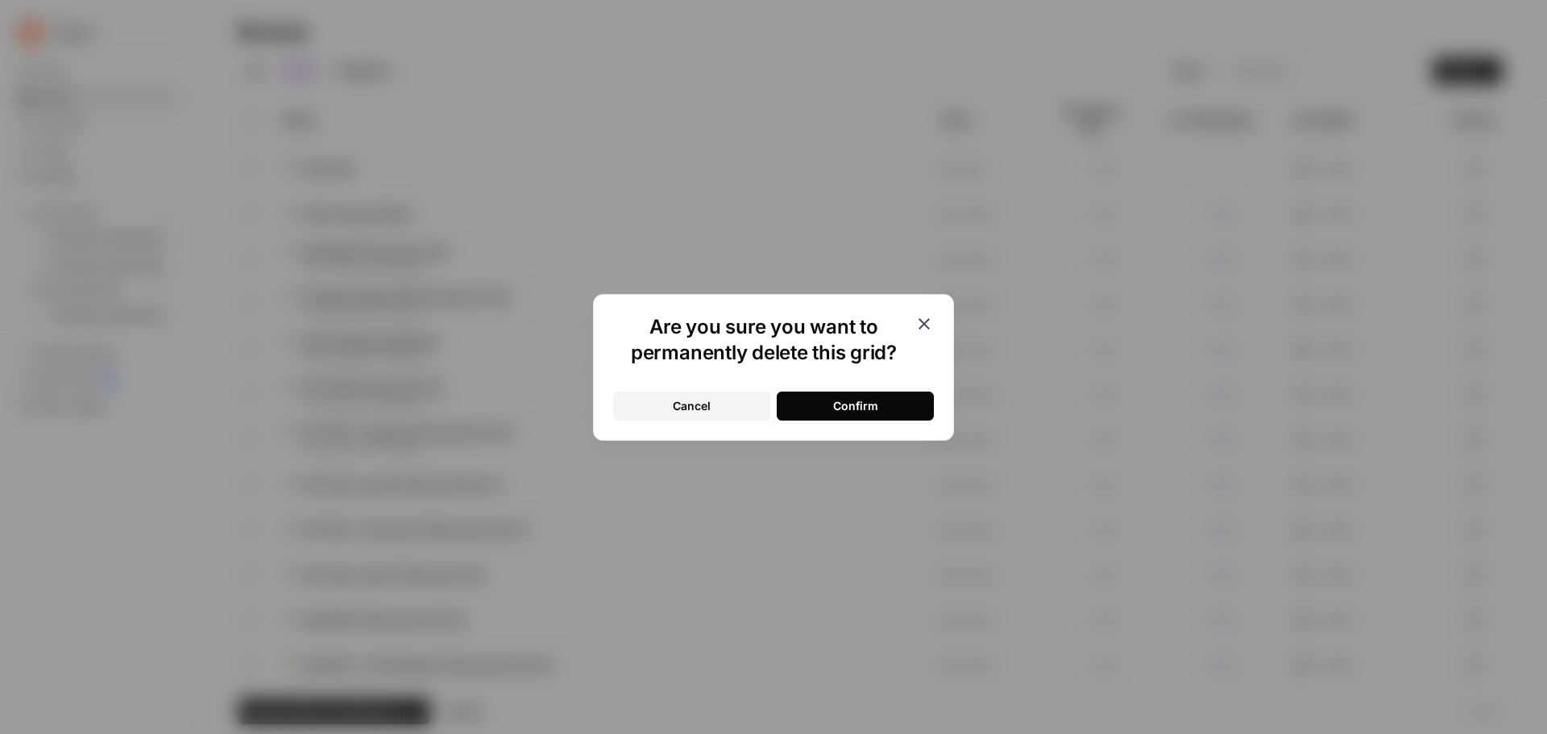
click at [882, 408] on button "Confirm" at bounding box center [855, 406] width 157 height 29
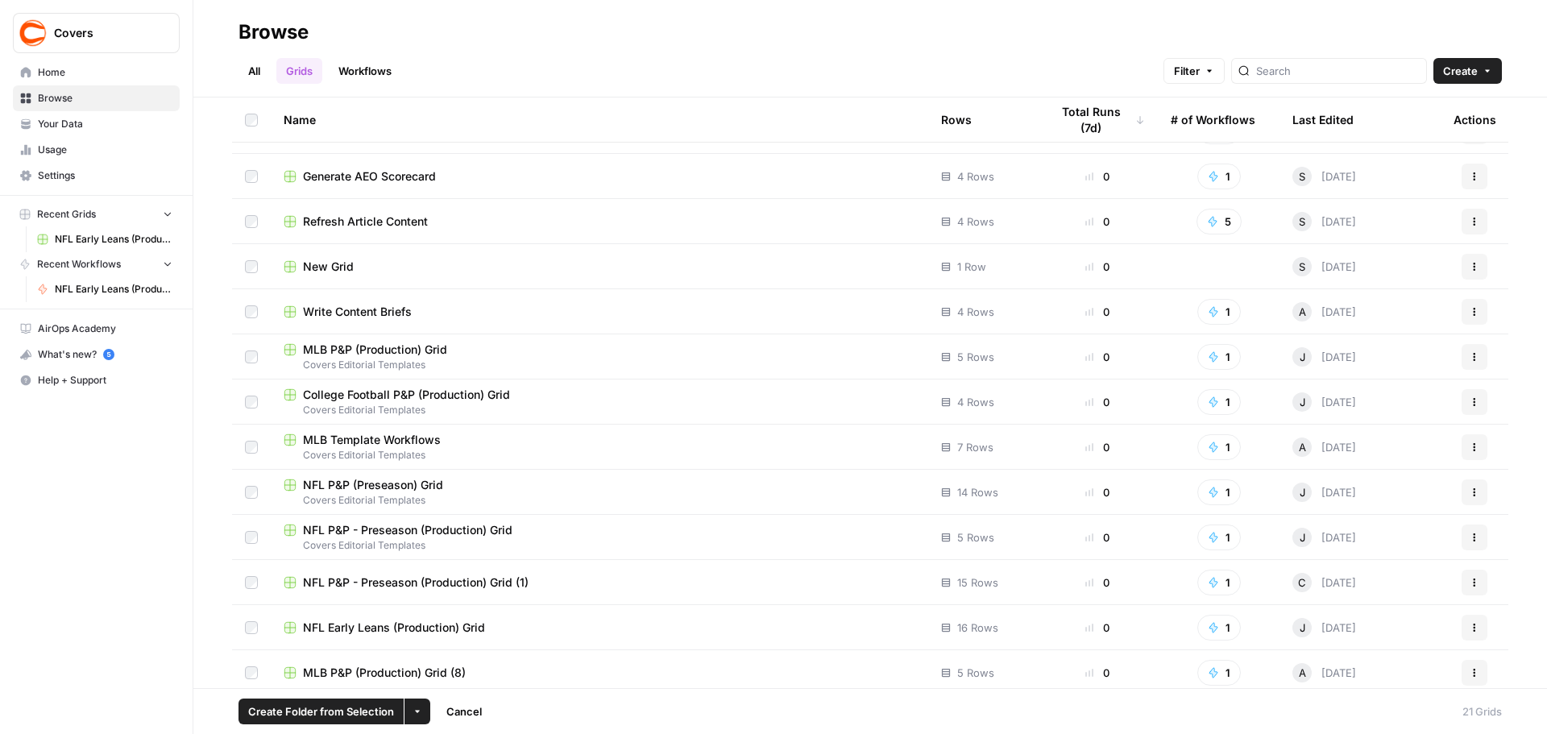
scroll to position [321, 0]
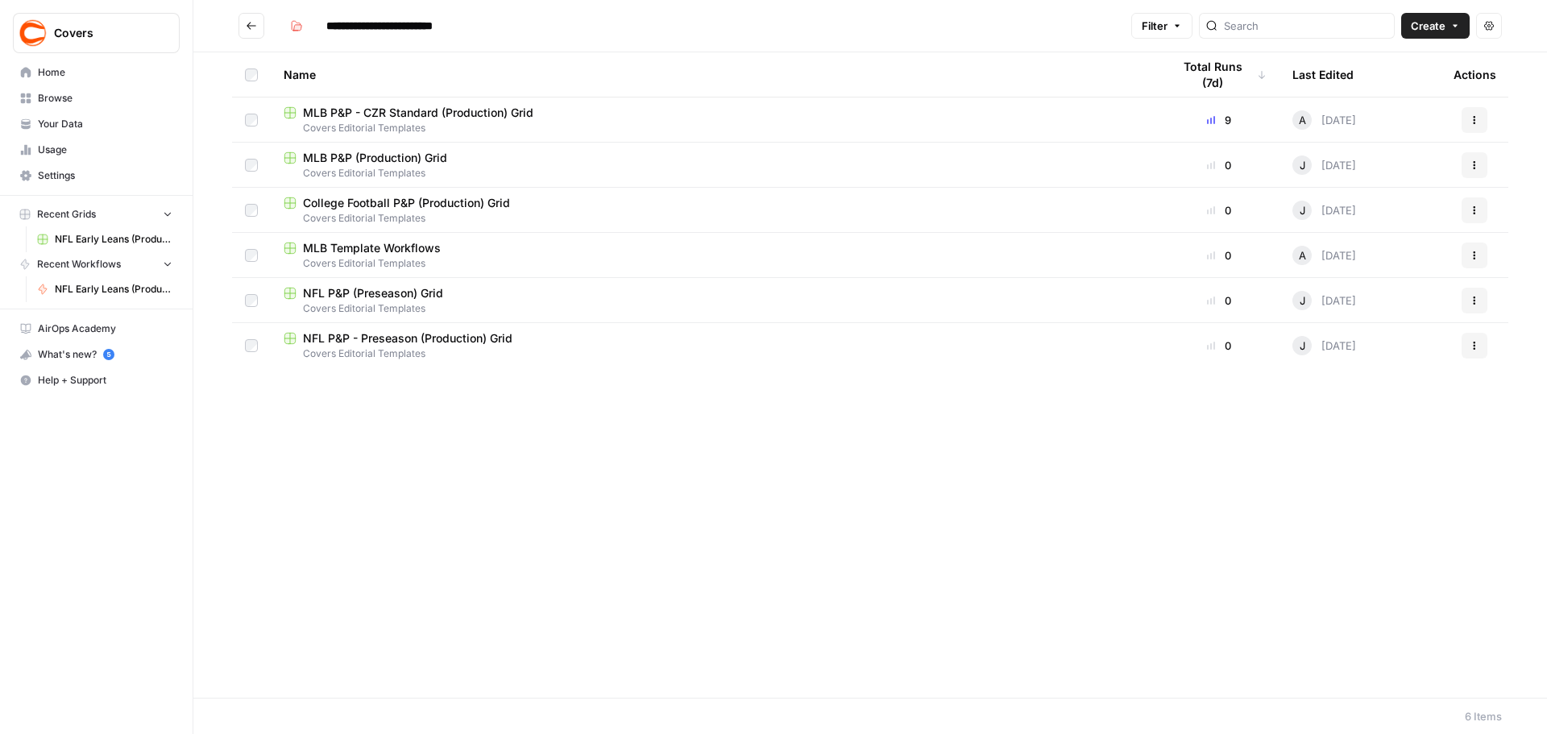
click at [119, 238] on span "NFL Early Leans (Production) Grid" at bounding box center [114, 239] width 118 height 15
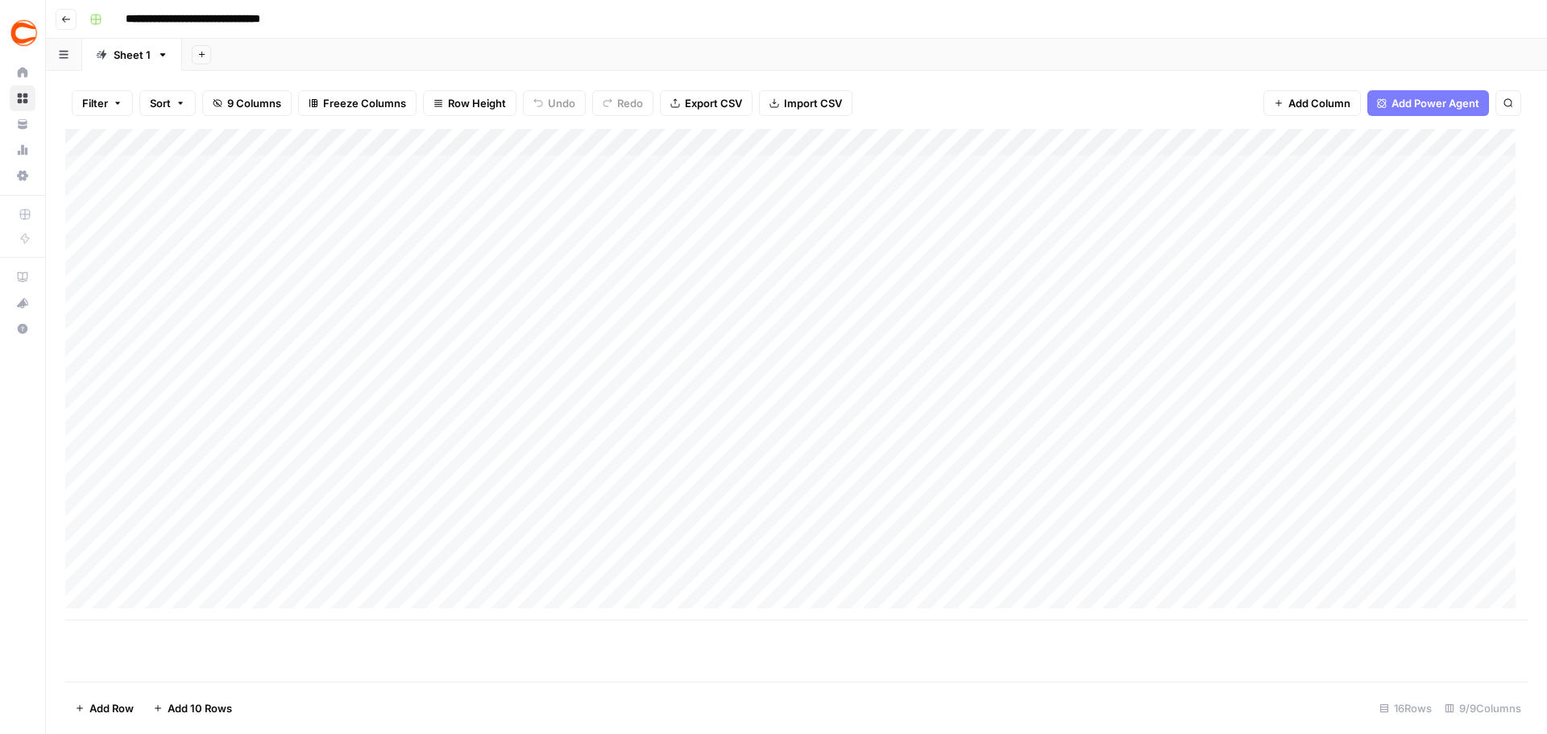
type input "**********"
click at [1453, 184] on div "Add Column" at bounding box center [796, 374] width 1462 height 491
type input "jason l"
click at [1456, 256] on button "Jason Logan|556c91b8-d855-4671-b2cd-84840d96b65f" at bounding box center [1545, 258] width 323 height 19
click at [1441, 228] on div "Add Column" at bounding box center [796, 374] width 1462 height 491
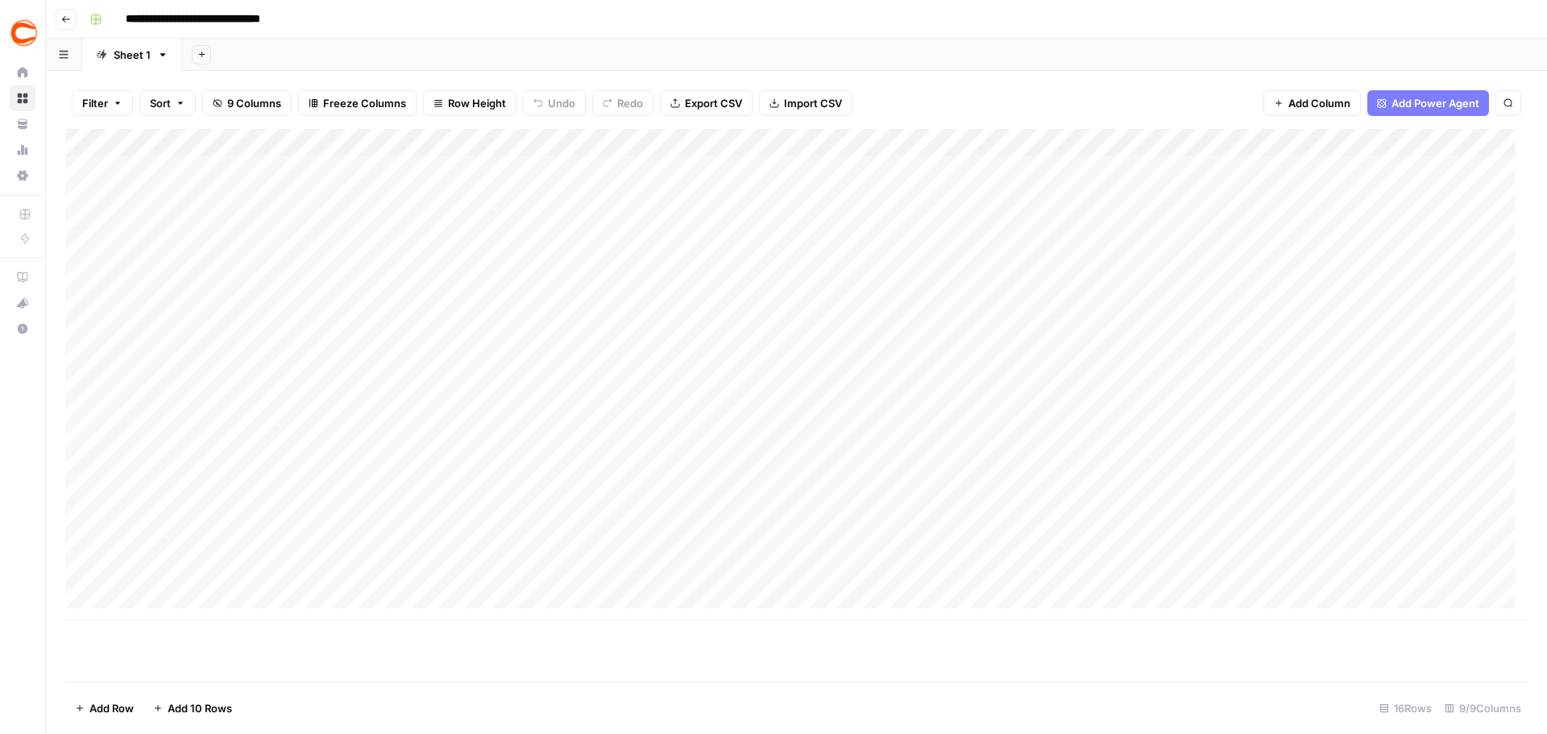
click at [1444, 277] on div "Add Column" at bounding box center [796, 374] width 1462 height 491
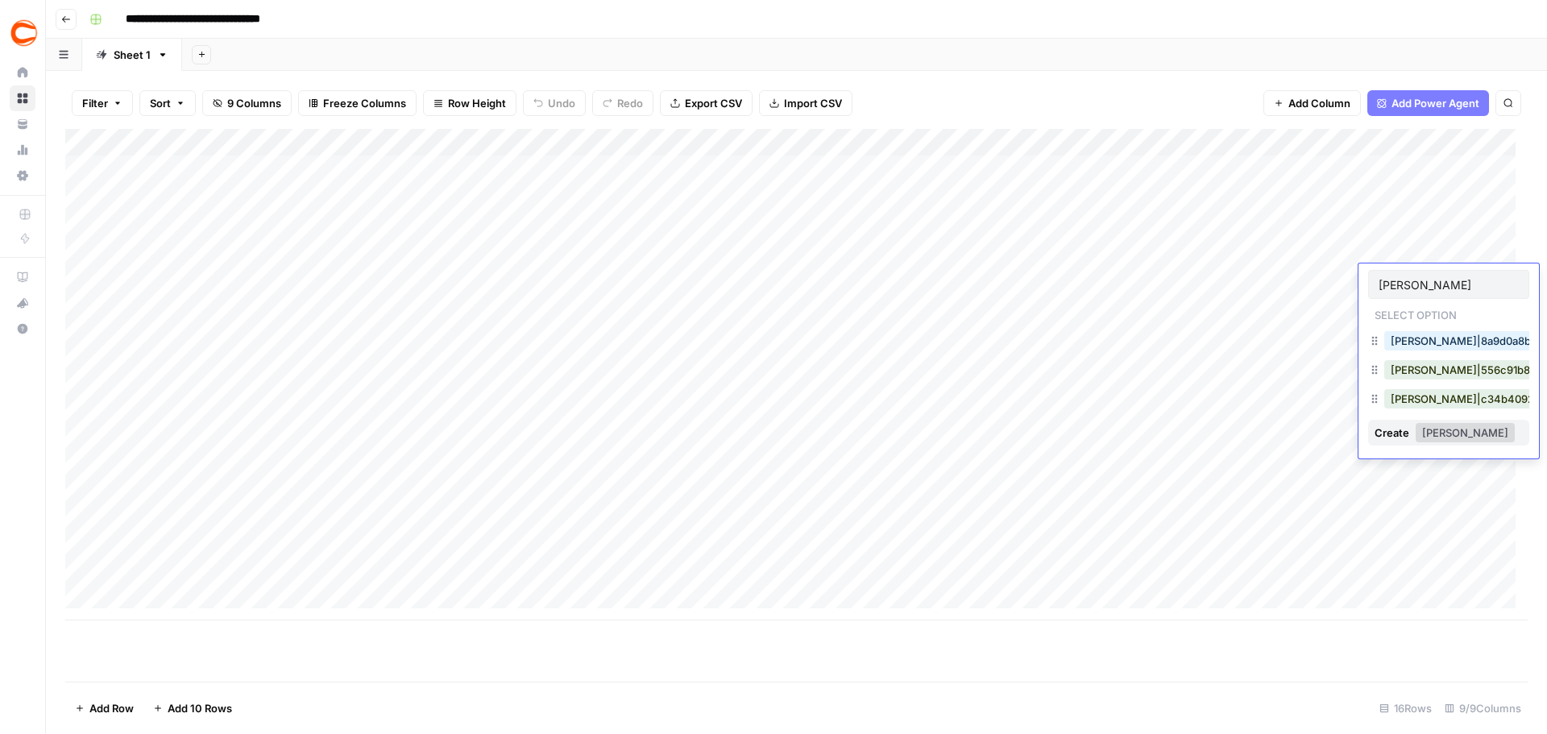
type input "jason"
click at [1428, 363] on button "Jason Logan|556c91b8-d855-4671-b2cd-84840d96b65f" at bounding box center [1545, 369] width 323 height 19
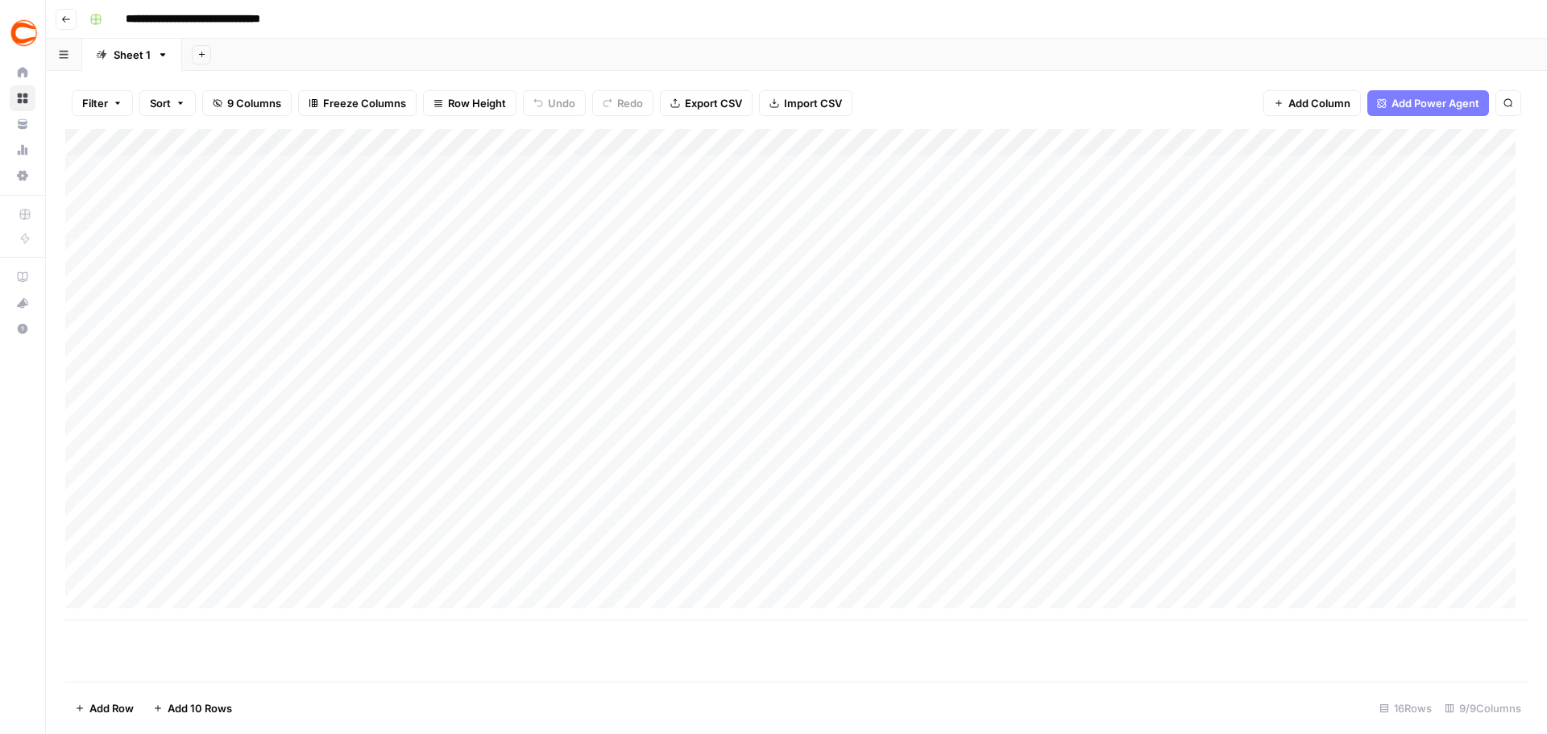
click at [1477, 358] on div "Add Column" at bounding box center [796, 374] width 1462 height 491
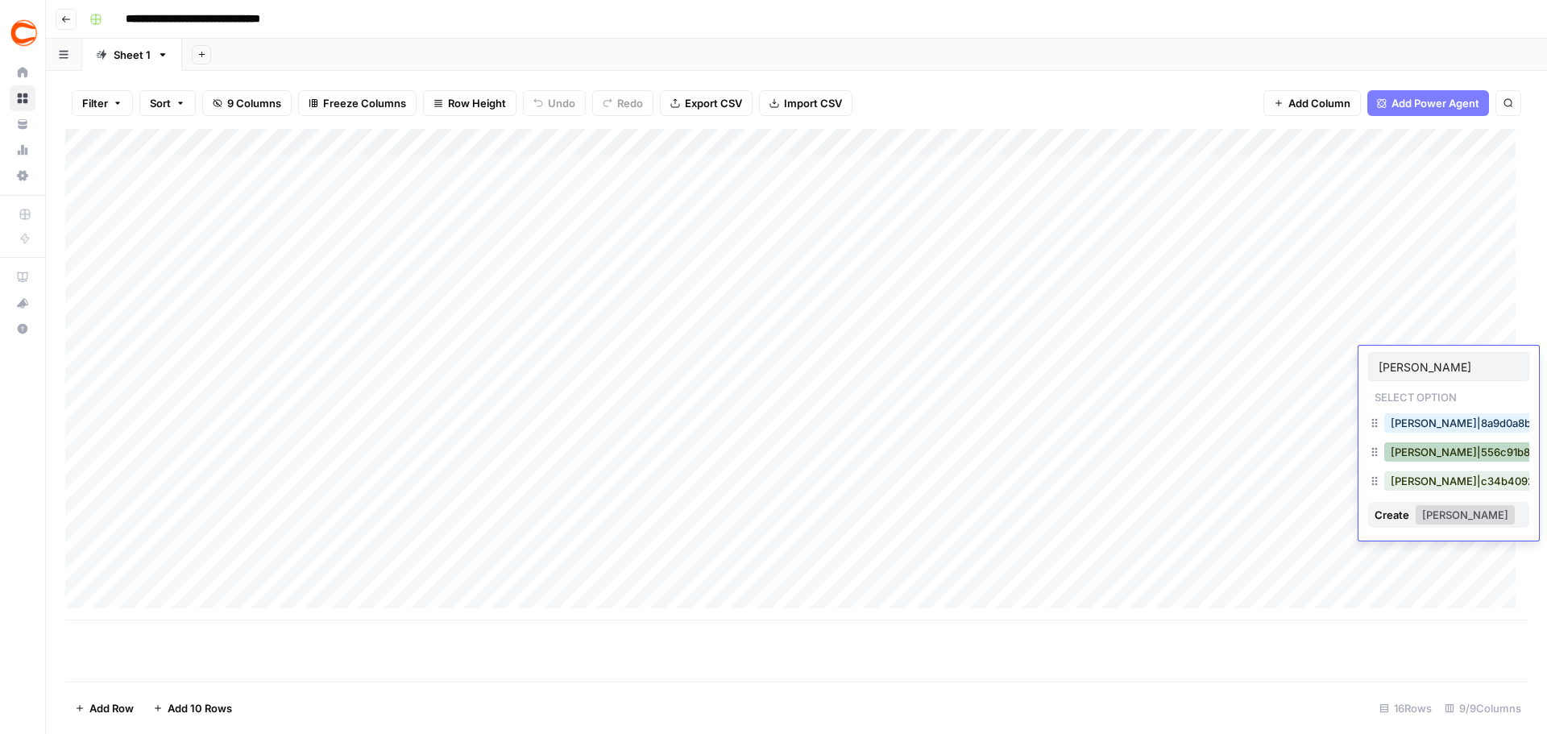
type input "jason"
click at [1396, 458] on button "Jason Logan|556c91b8-d855-4671-b2cd-84840d96b65f" at bounding box center [1545, 451] width 323 height 19
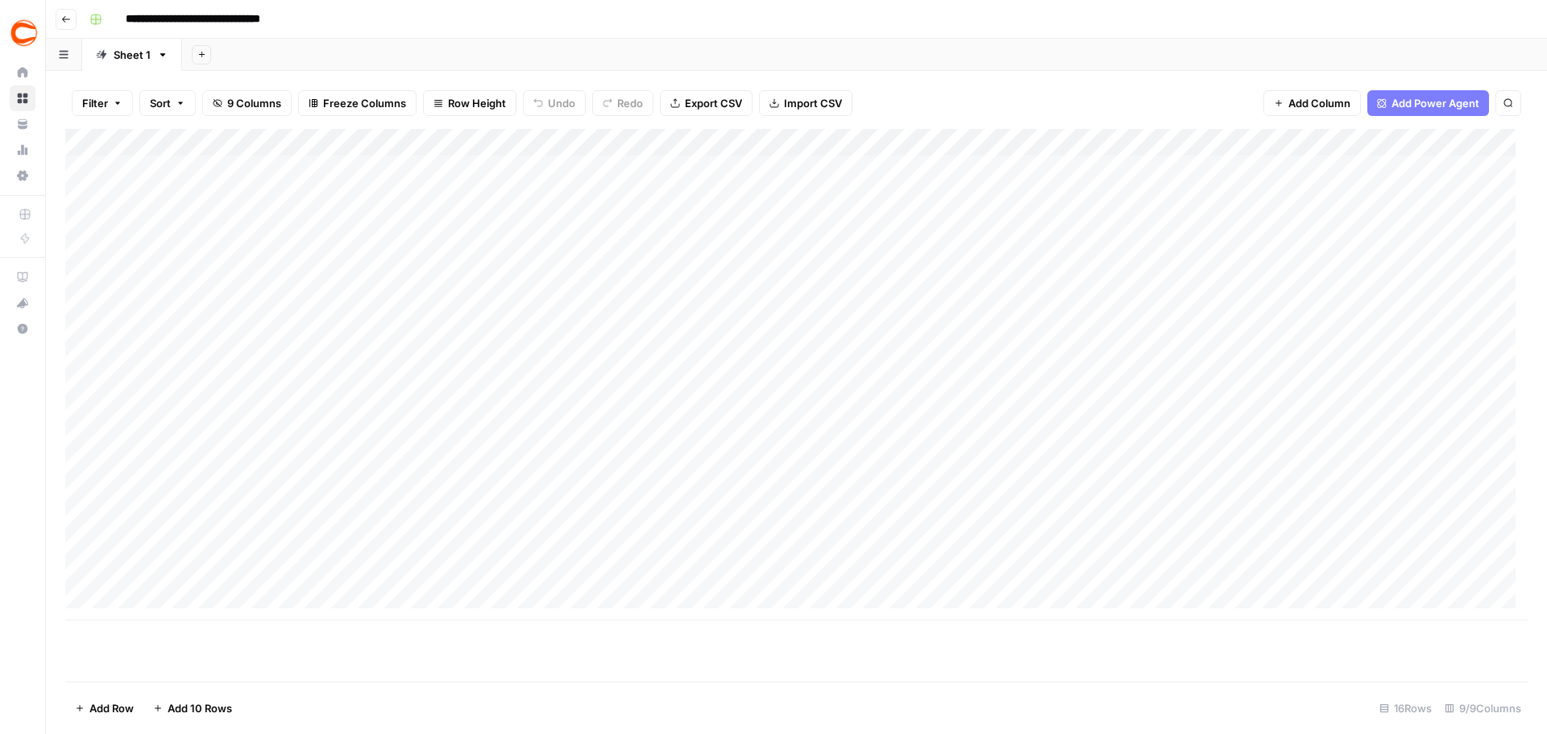
click at [1452, 306] on div "Add Column" at bounding box center [796, 374] width 1462 height 491
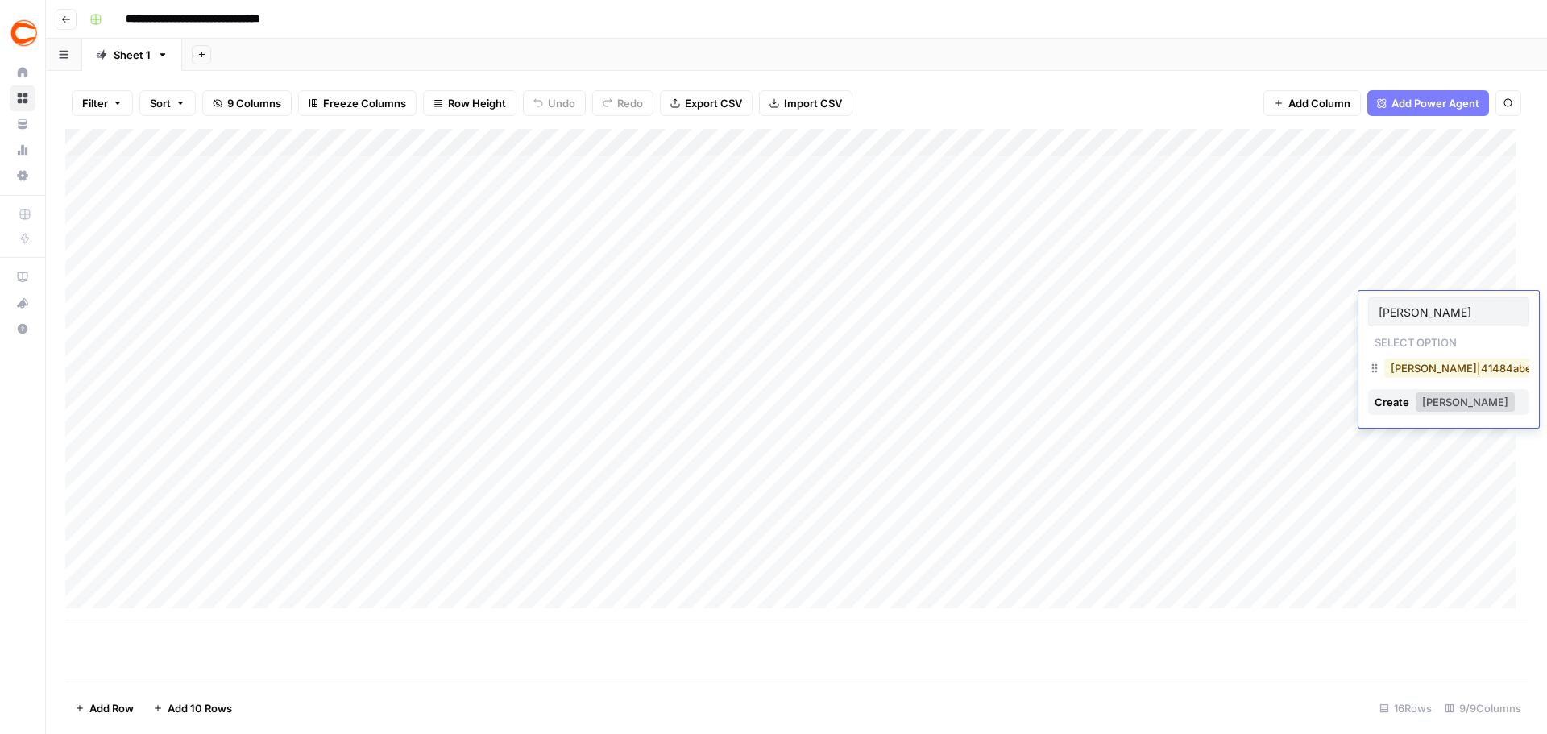
type input "neil"
click at [1447, 371] on button "Neil Parker|41484abe-b1de-4f6f-a2da-991ee7fdbc99" at bounding box center [1541, 367] width 314 height 19
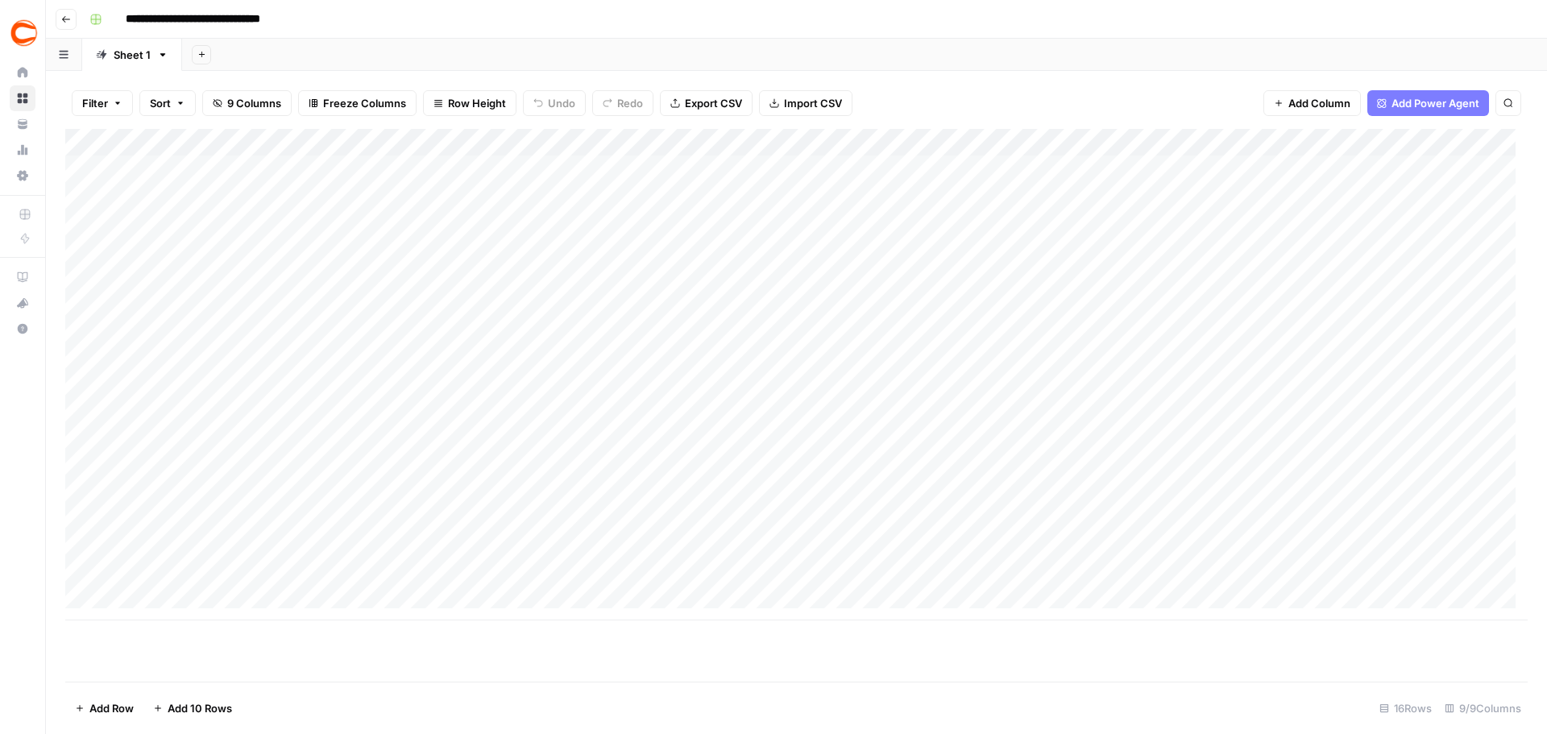
click at [1452, 329] on div "Add Column" at bounding box center [796, 374] width 1462 height 491
type input "nei"
click at [1401, 394] on button "Neil Parker|41484abe-b1de-4f6f-a2da-991ee7fdbc99" at bounding box center [1541, 395] width 314 height 19
click at [1438, 225] on div "Add Column" at bounding box center [796, 374] width 1462 height 491
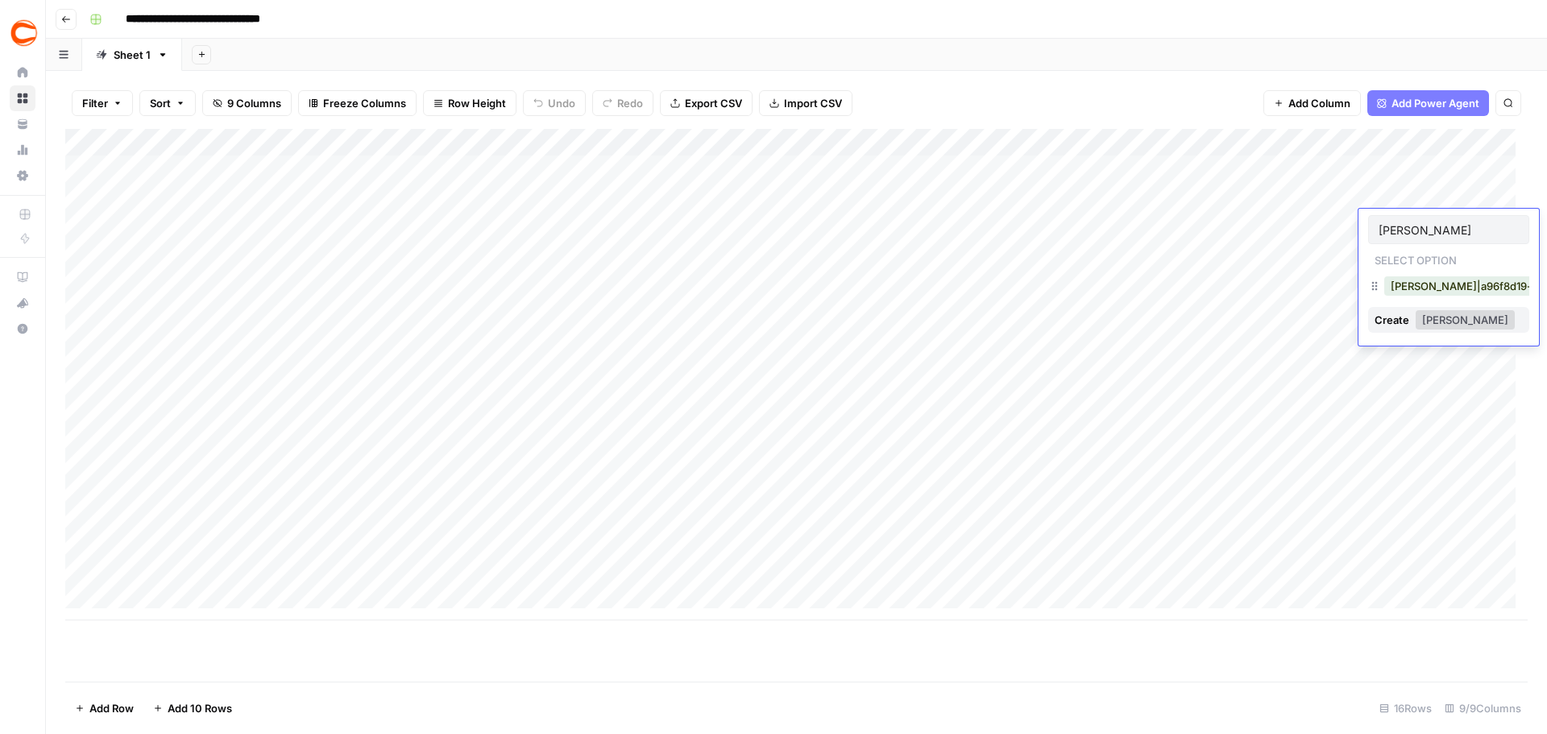
type input "tom"
click at [1433, 284] on button "Tom Oldfield|a96f8d19-c530-4f5d-9242-32a8adb6cc99" at bounding box center [1544, 285] width 321 height 19
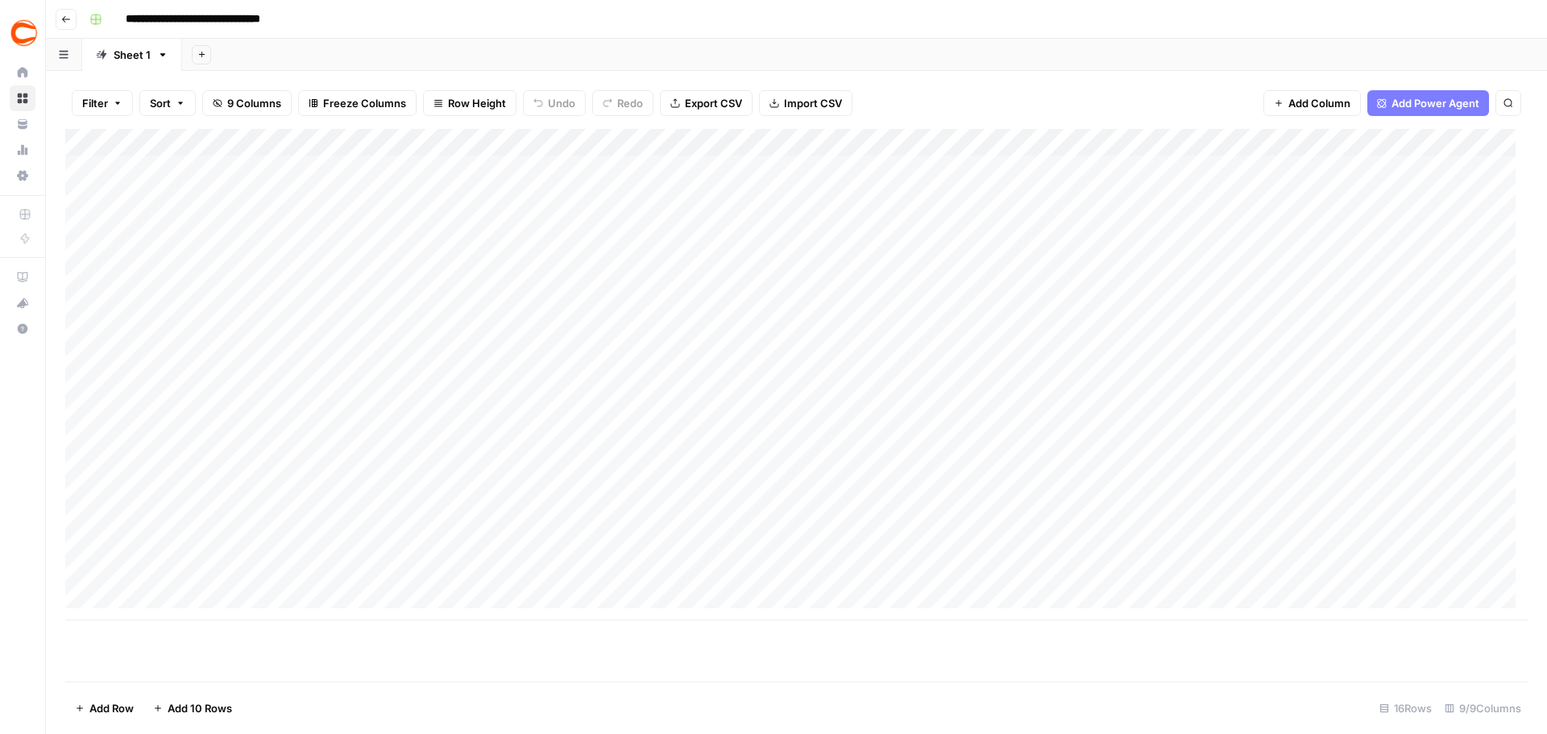
click at [1450, 258] on div "Add Column" at bounding box center [796, 374] width 1462 height 491
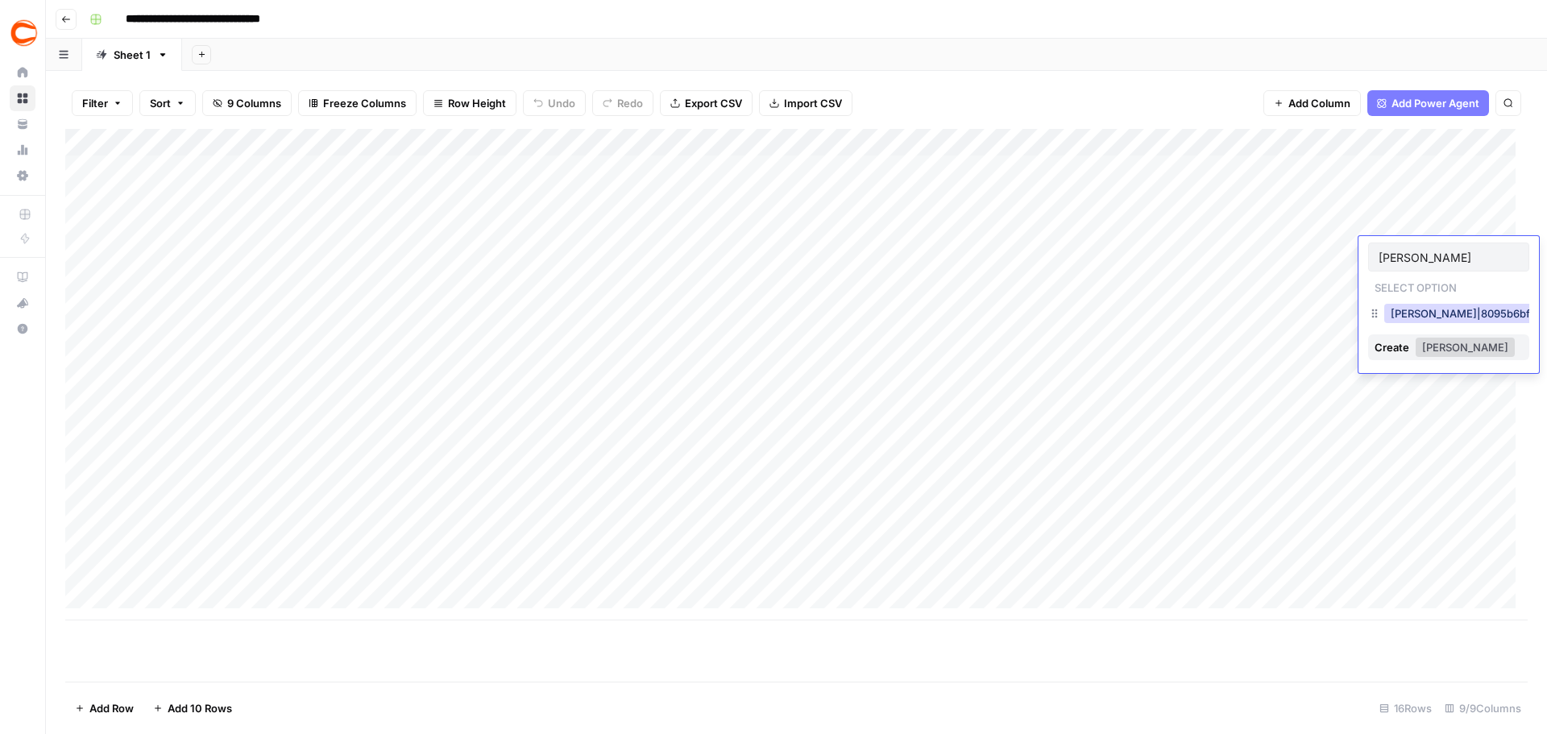
type input "kenny"
click at [1459, 306] on button "Kenny Ducey|8095b6bf-0fff-41b1-802a-2bbcaaafd23a" at bounding box center [1537, 313] width 307 height 19
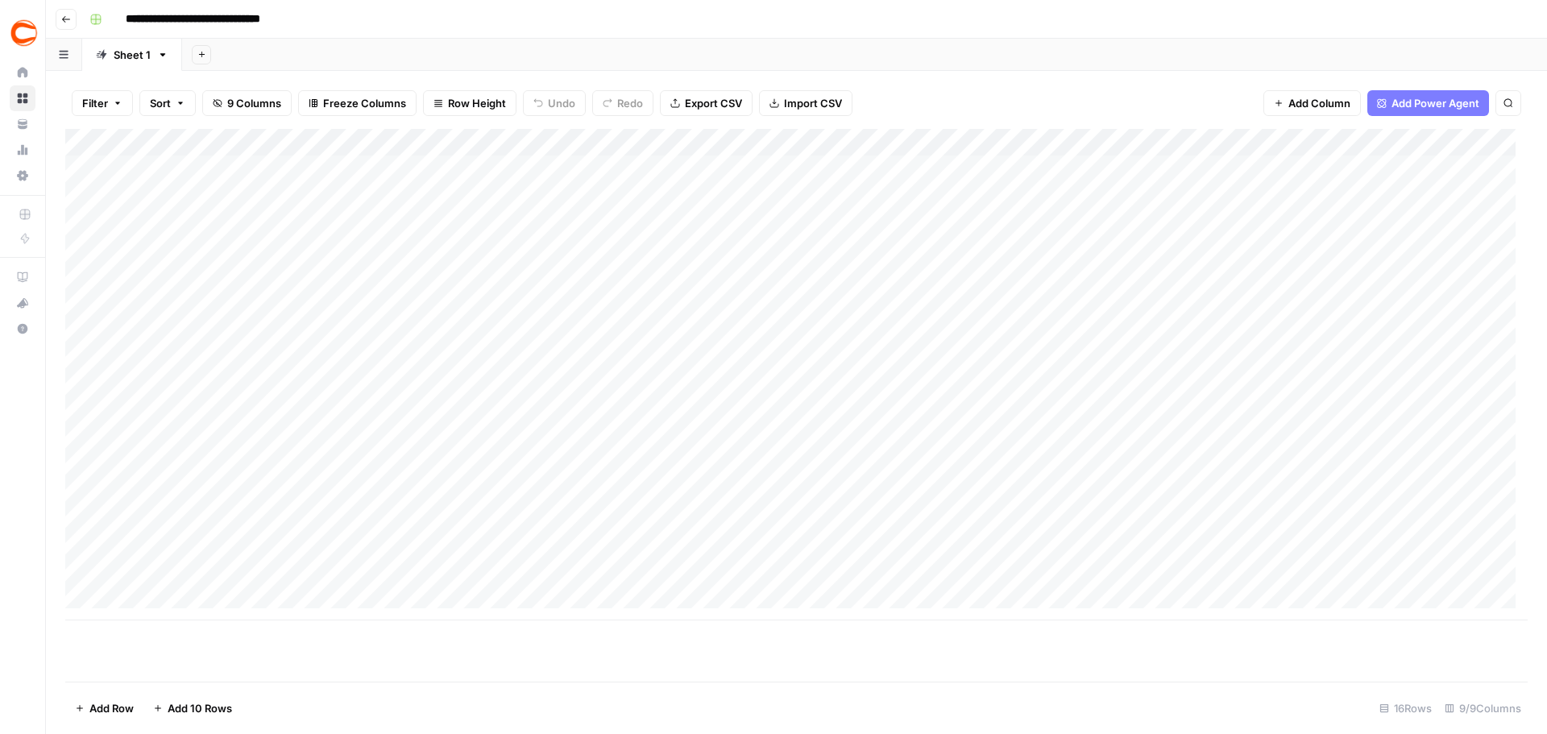
click at [1469, 387] on div "Add Column" at bounding box center [796, 374] width 1462 height 491
type input "enc"
click at [1466, 453] on button "Jason Ence|8a9d0a8b-94db-4176-b299-c8ac2ccc85f5" at bounding box center [1545, 450] width 322 height 19
click at [1471, 413] on div "Add Column" at bounding box center [796, 374] width 1462 height 491
type input "jer"
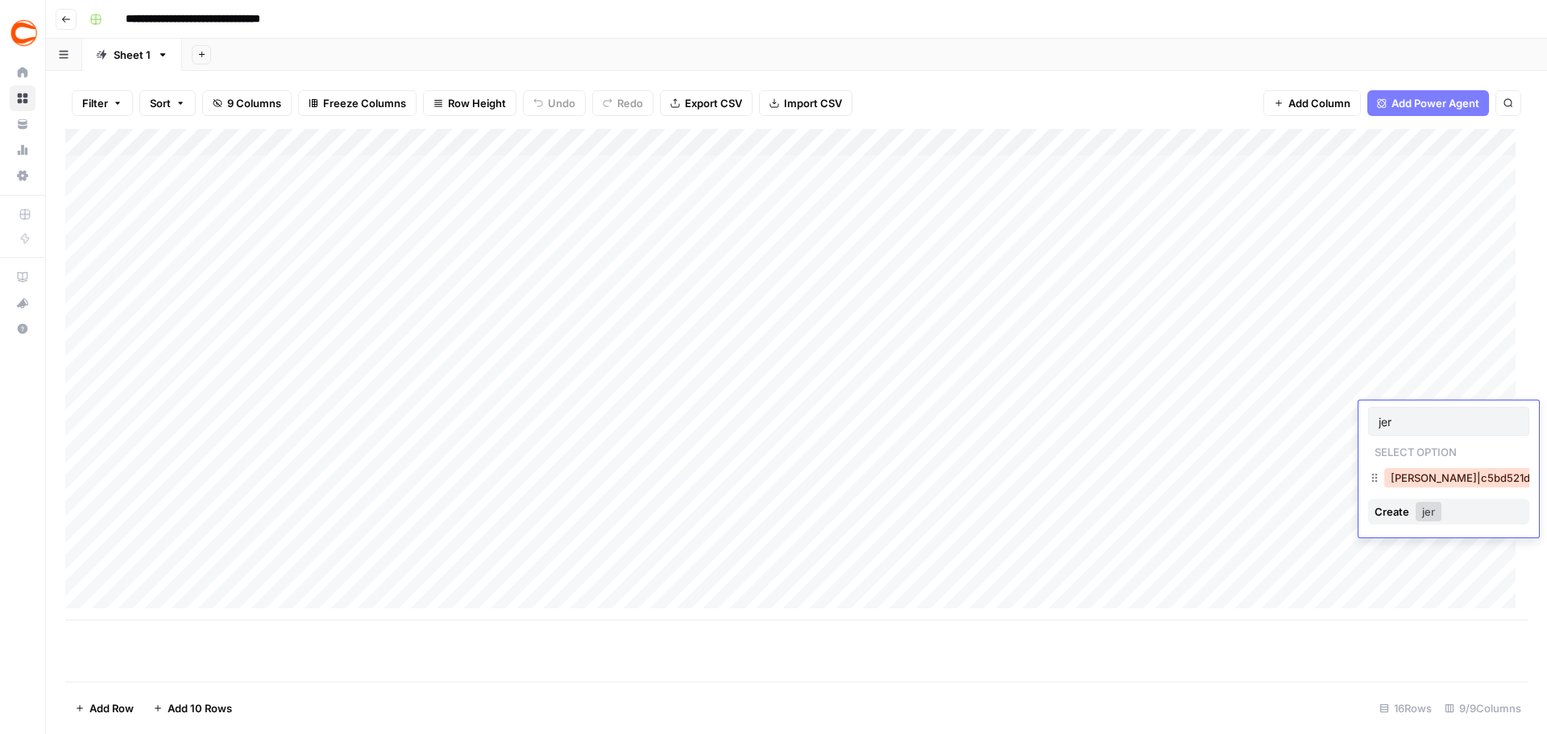
click at [1443, 478] on button "Jeremy Jones|c5bd521d-495c-4c91-b7e1-78737e2d0d89" at bounding box center [1543, 477] width 318 height 19
click at [1476, 441] on div "Add Column" at bounding box center [796, 374] width 1462 height 491
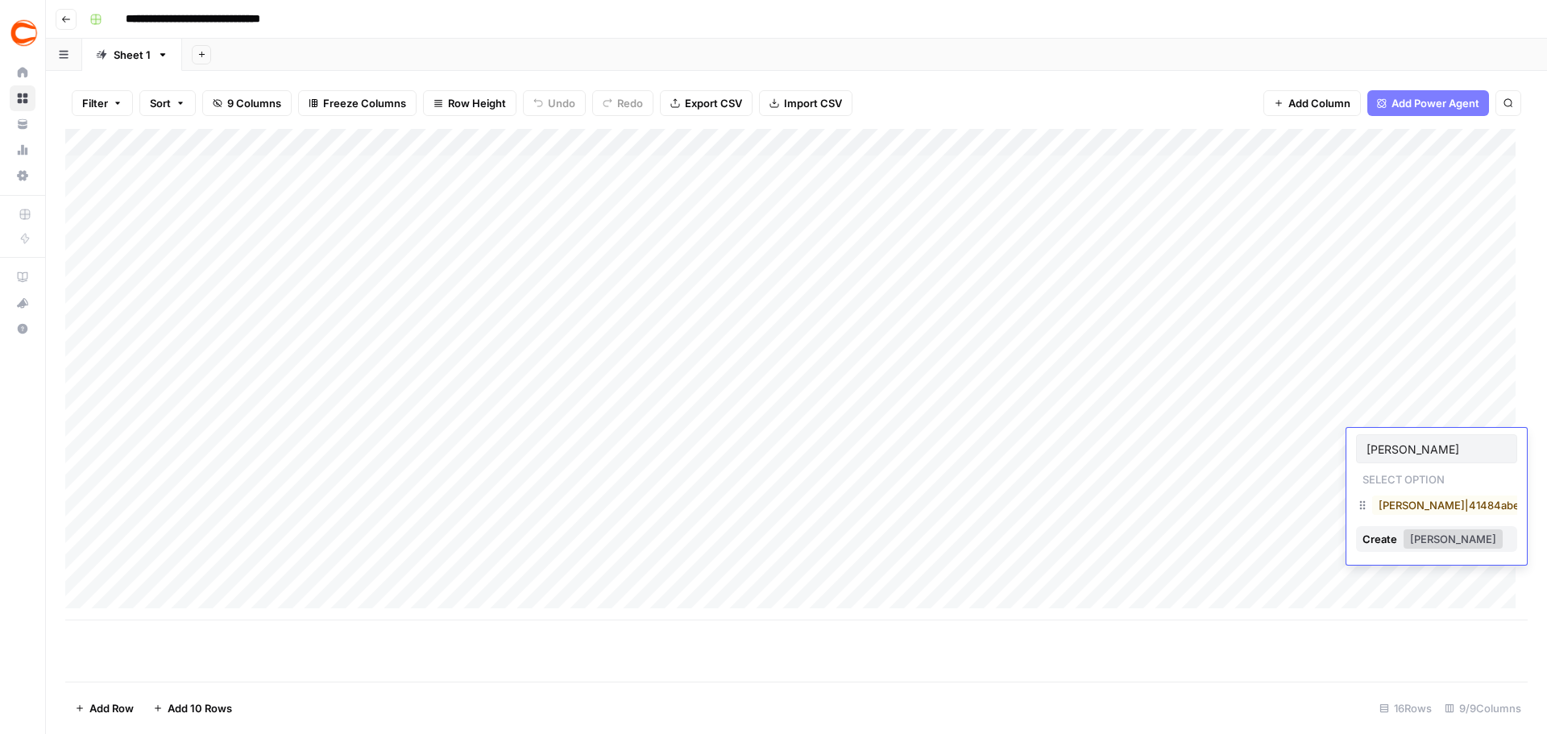
type input "neil"
click at [1469, 500] on button "Neil Parker|41484abe-b1de-4f6f-a2da-991ee7fdbc99" at bounding box center [1529, 504] width 314 height 19
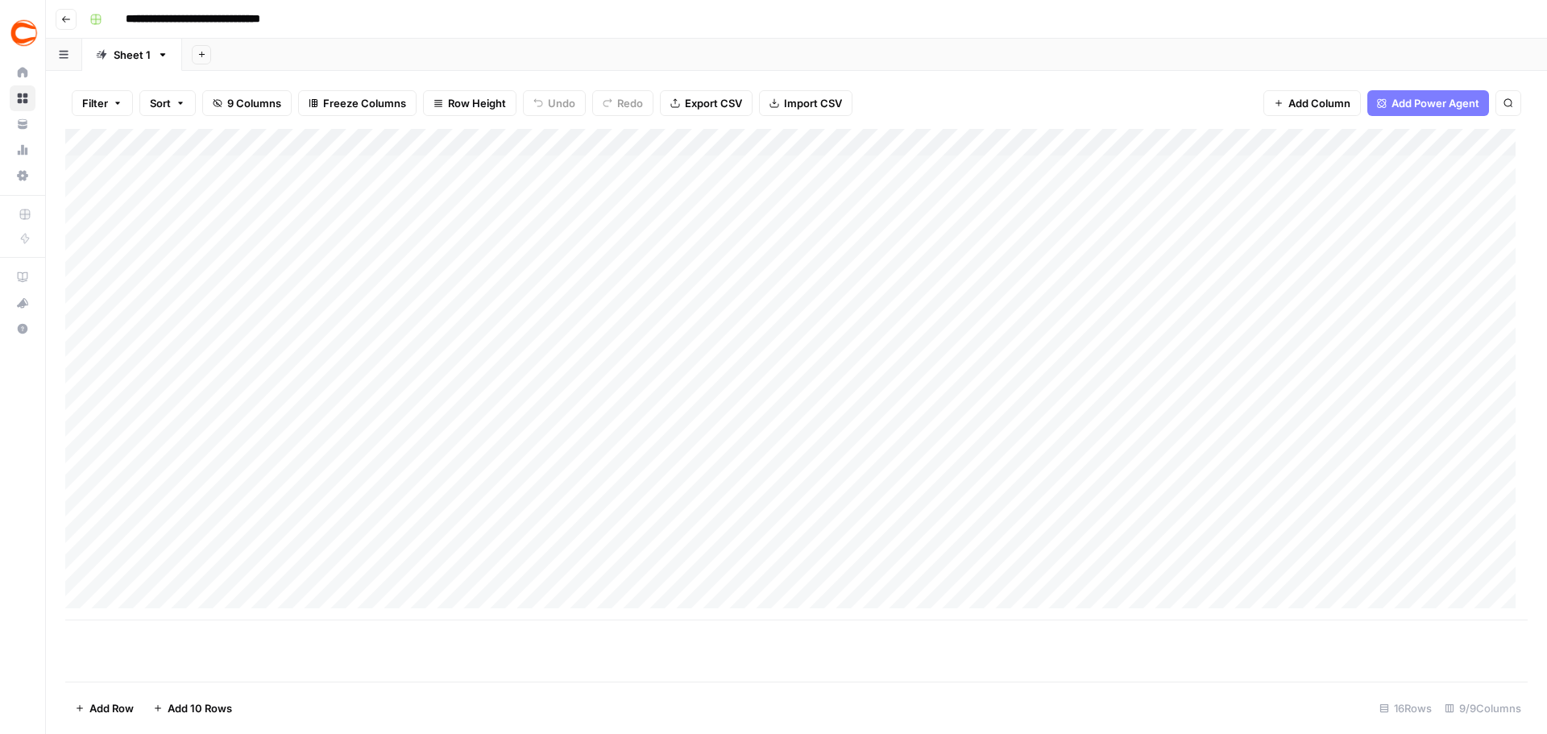
click at [1444, 501] on div "Add Column" at bounding box center [796, 374] width 1462 height 491
type input "rohi"
click at [1447, 565] on button "Rohit Ponnaiya|15121e77-5921-47aa-a3c3-623edfd4386f" at bounding box center [1527, 559] width 310 height 19
click at [1465, 473] on div "Add Column" at bounding box center [796, 374] width 1462 height 491
type input "roh"
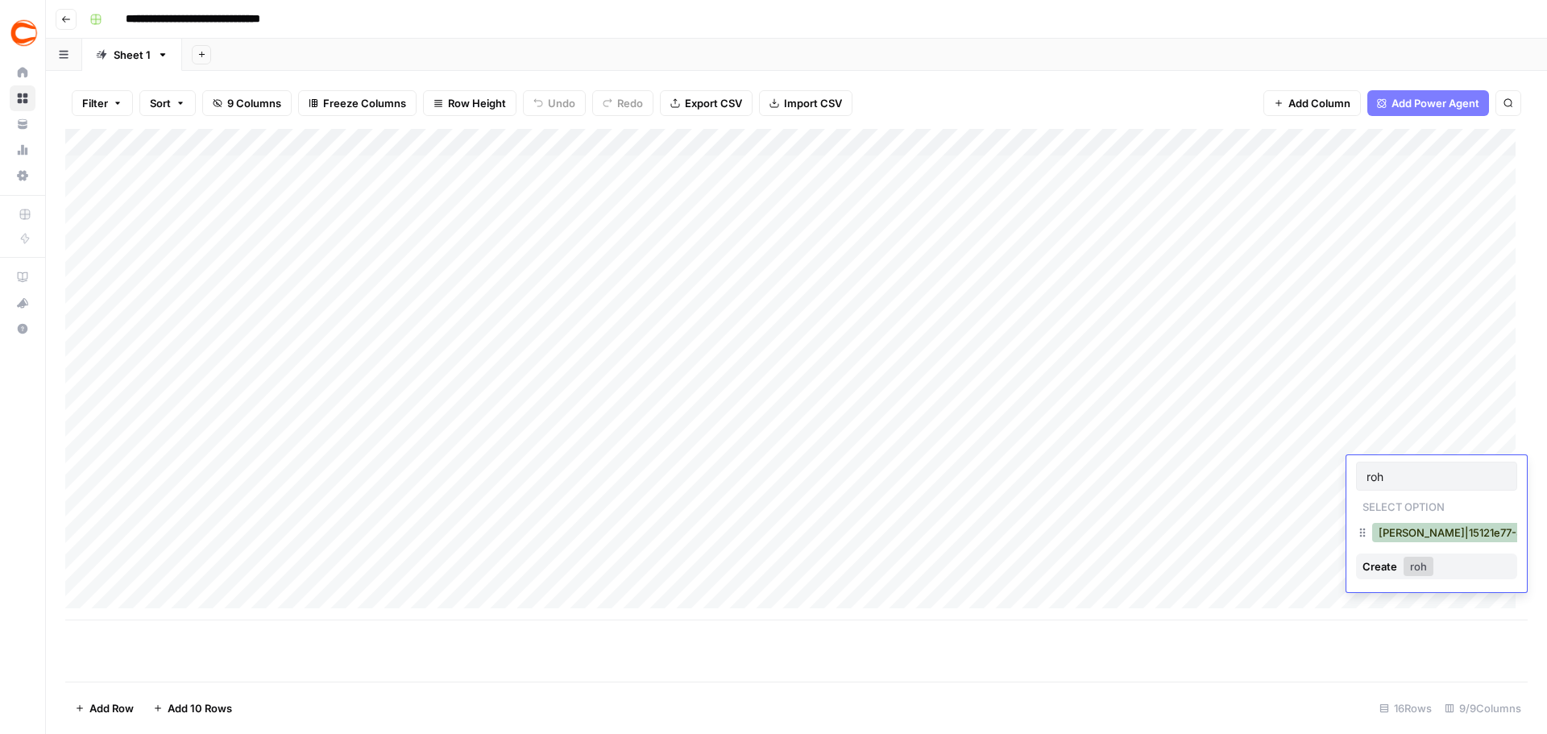
click at [1399, 537] on button "Rohit Ponnaiya|15121e77-5921-47aa-a3c3-623edfd4386f" at bounding box center [1527, 532] width 310 height 19
click at [1475, 522] on div "Add Column" at bounding box center [796, 374] width 1462 height 491
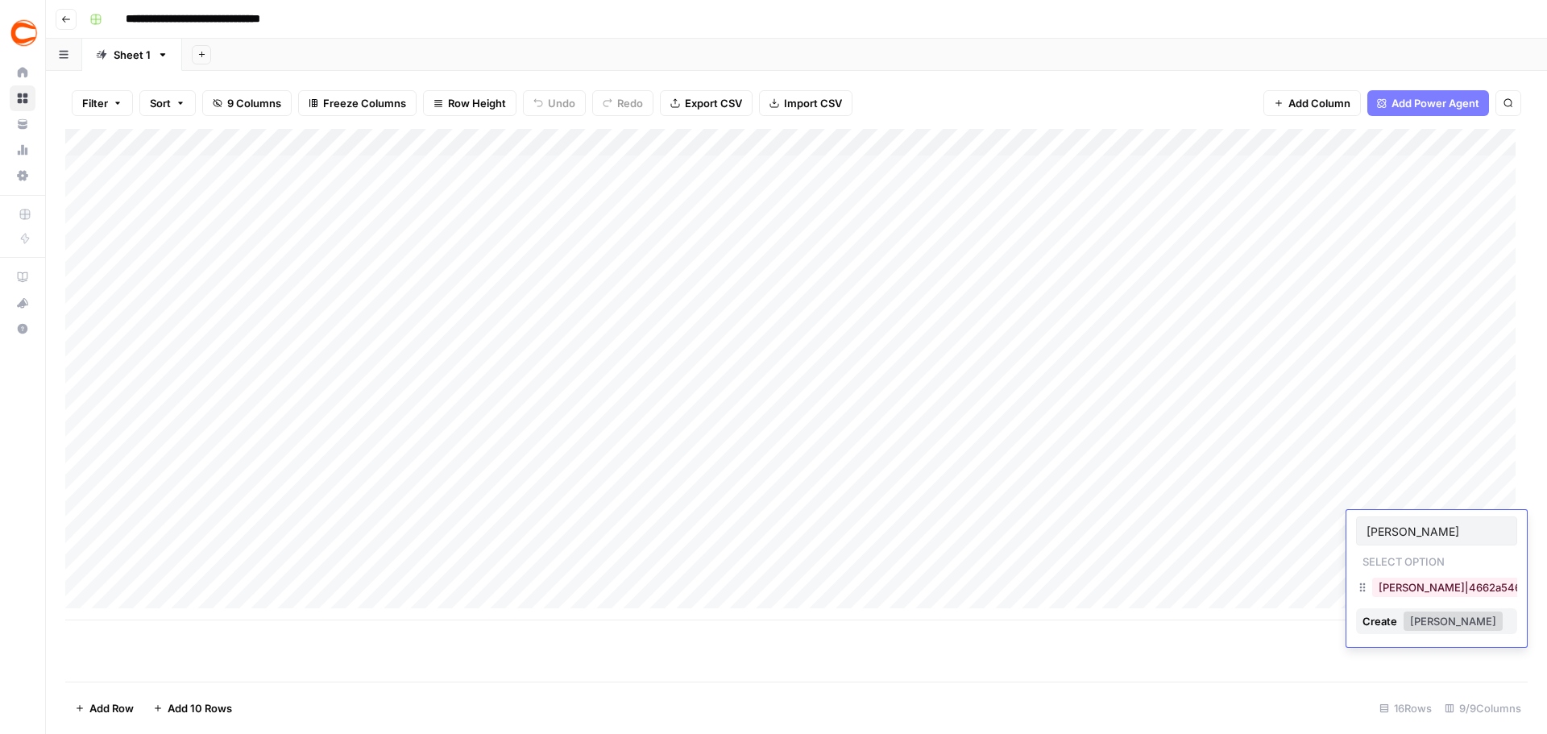
type input "sam"
click at [1420, 585] on button "Sam Farley|4662a546-6738-4ea3-9b54-14482fc0b1e6" at bounding box center [1534, 587] width 324 height 19
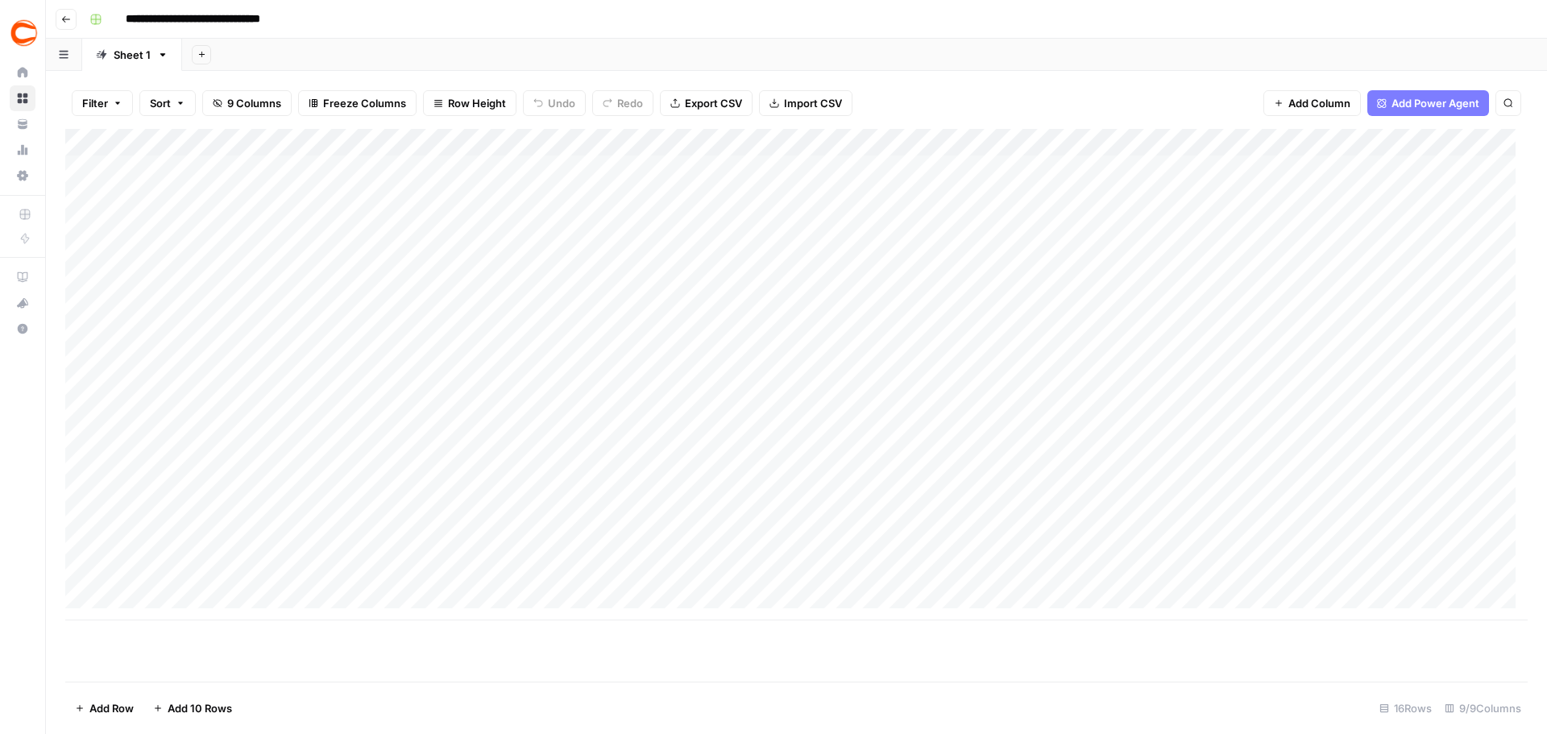
click at [1478, 549] on div "Add Column" at bounding box center [796, 374] width 1462 height 491
type input "log"
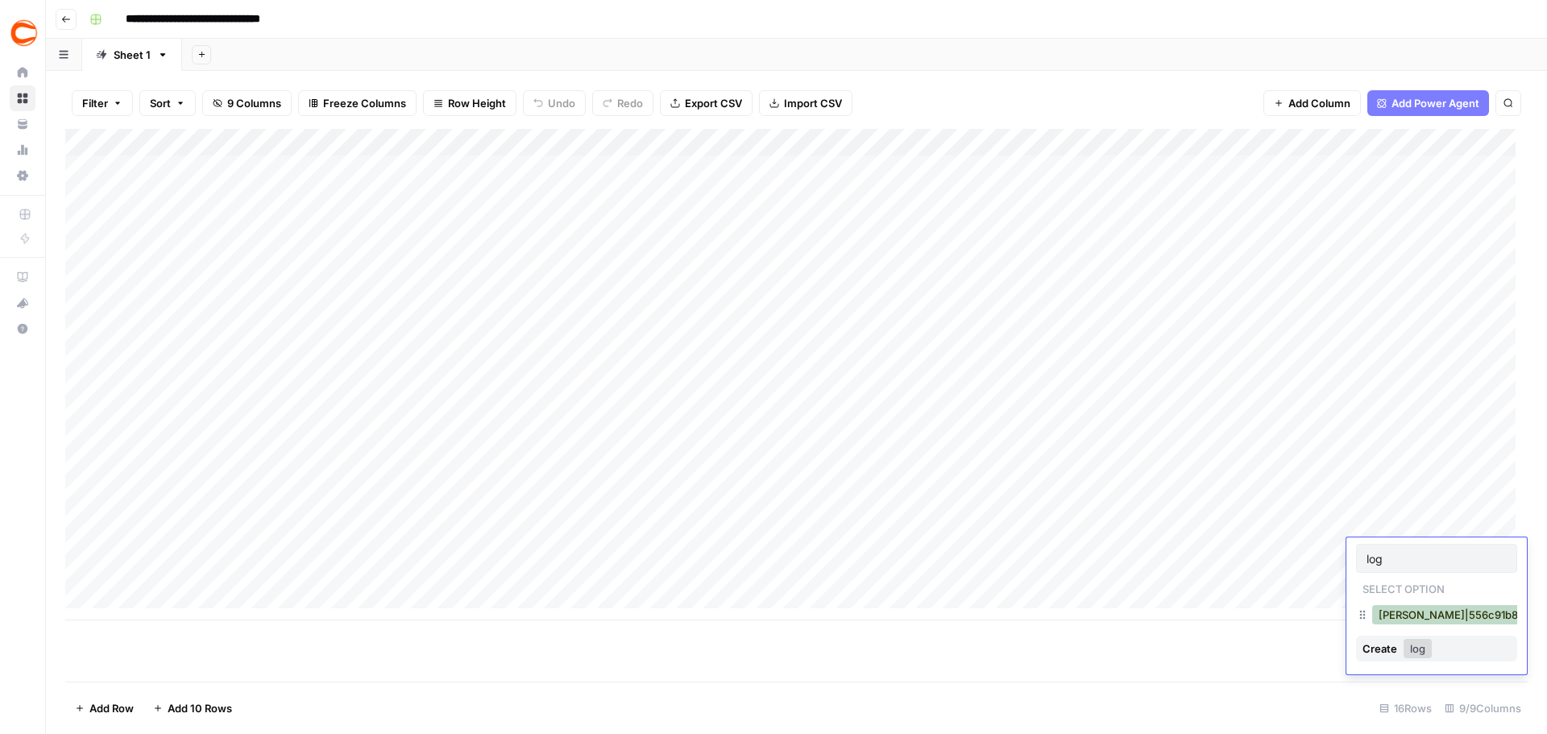
click at [1448, 611] on button "Jason Logan|556c91b8-d855-4671-b2cd-84840d96b65f" at bounding box center [1533, 614] width 323 height 19
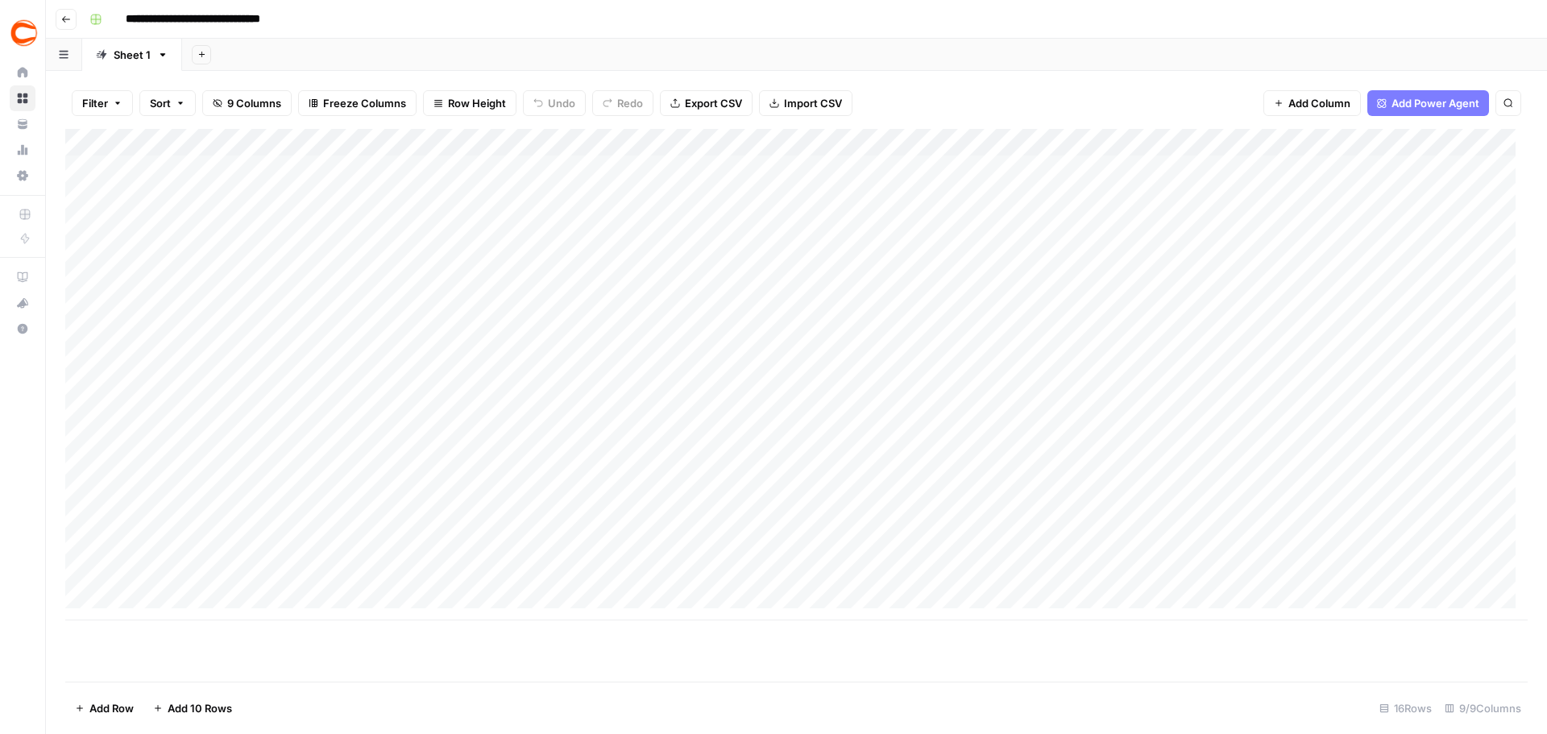
click at [1460, 584] on div "Add Column" at bounding box center [796, 374] width 1462 height 491
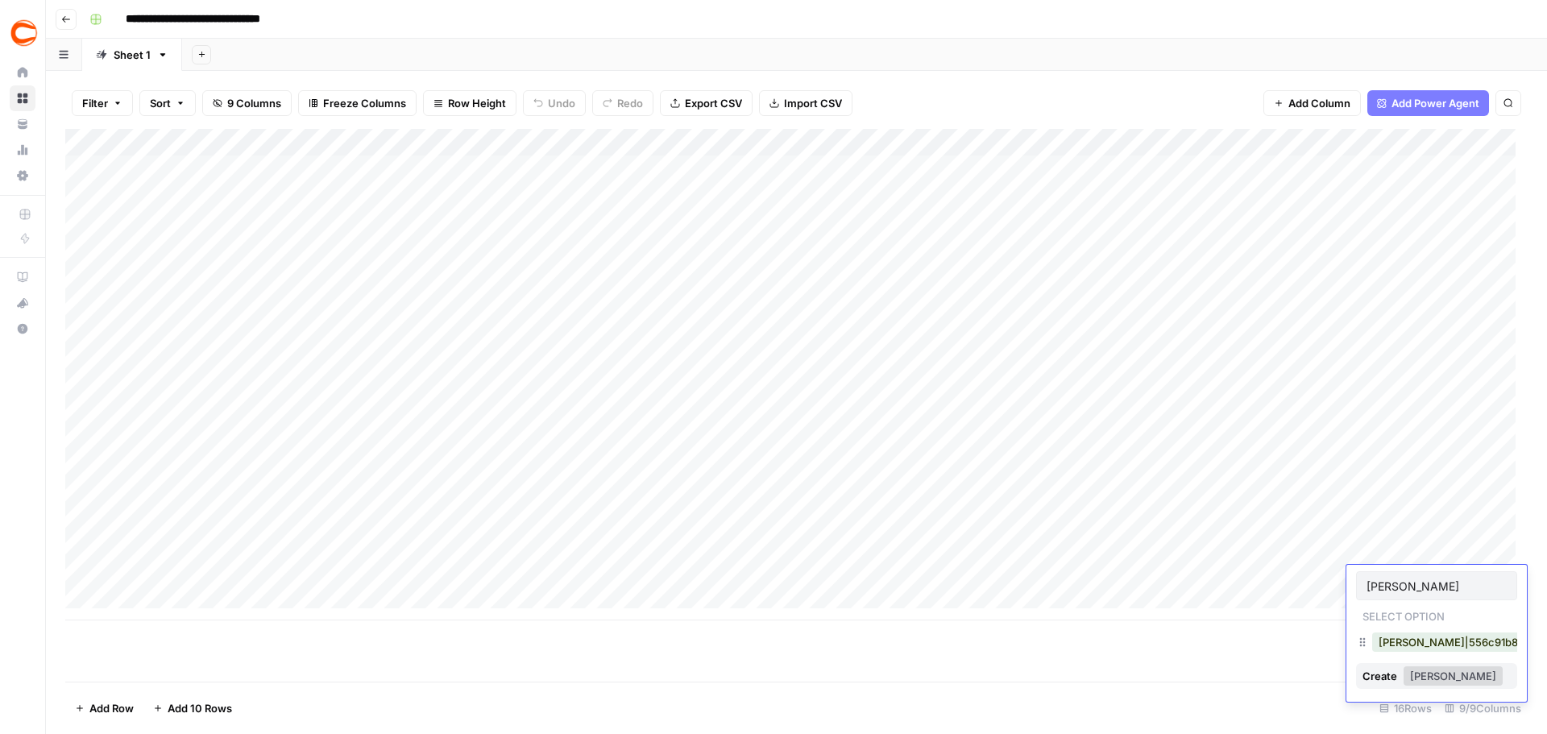
click at [1445, 632] on div "Jason Logan|556c91b8-d855-4671-b2cd-84840d96b65f" at bounding box center [1533, 642] width 329 height 23
type input "logan"
click at [1448, 639] on button "Jason Logan|556c91b8-d855-4671-b2cd-84840d96b65f" at bounding box center [1533, 641] width 323 height 19
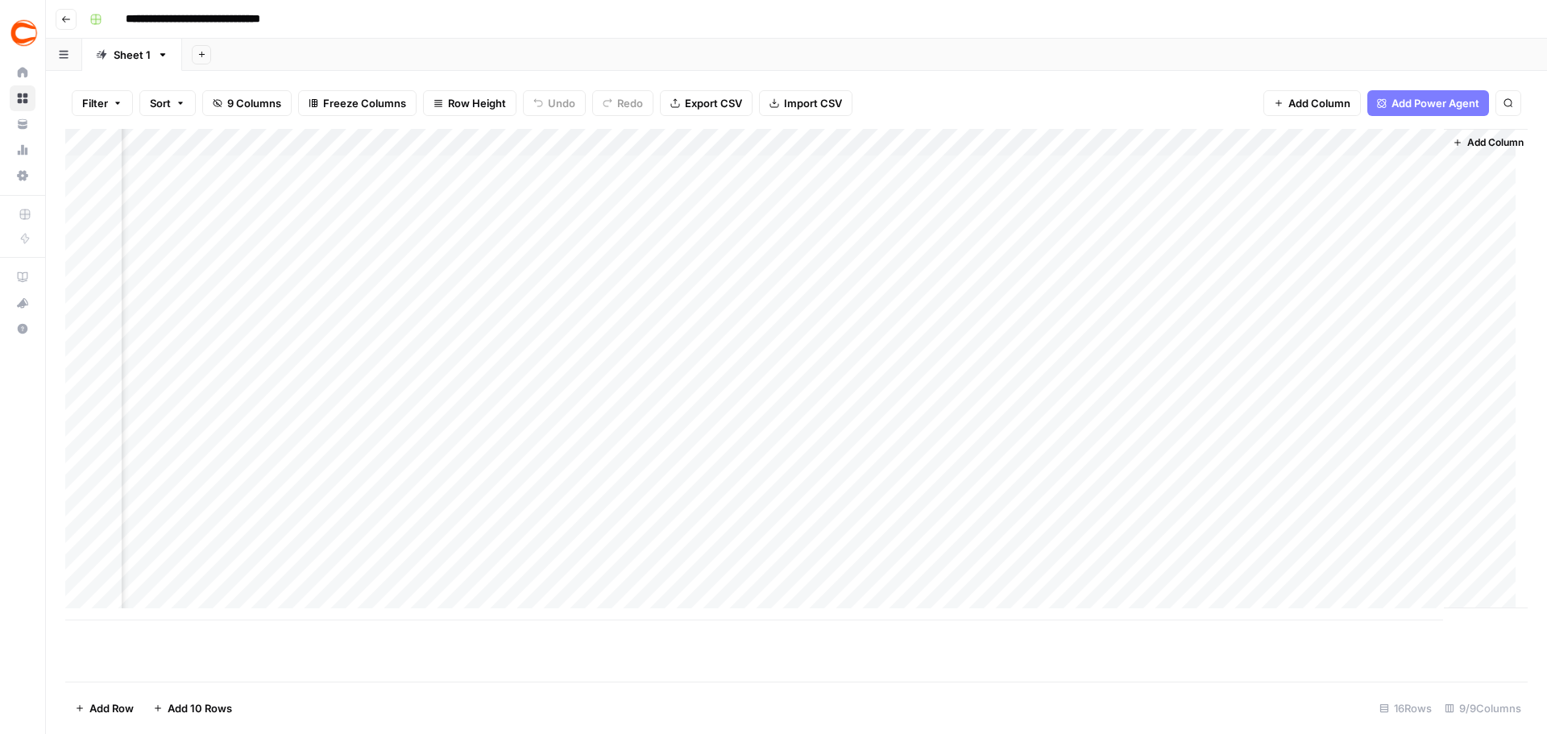
scroll to position [0, 514]
click at [1411, 140] on div "Add Column" at bounding box center [796, 374] width 1462 height 491
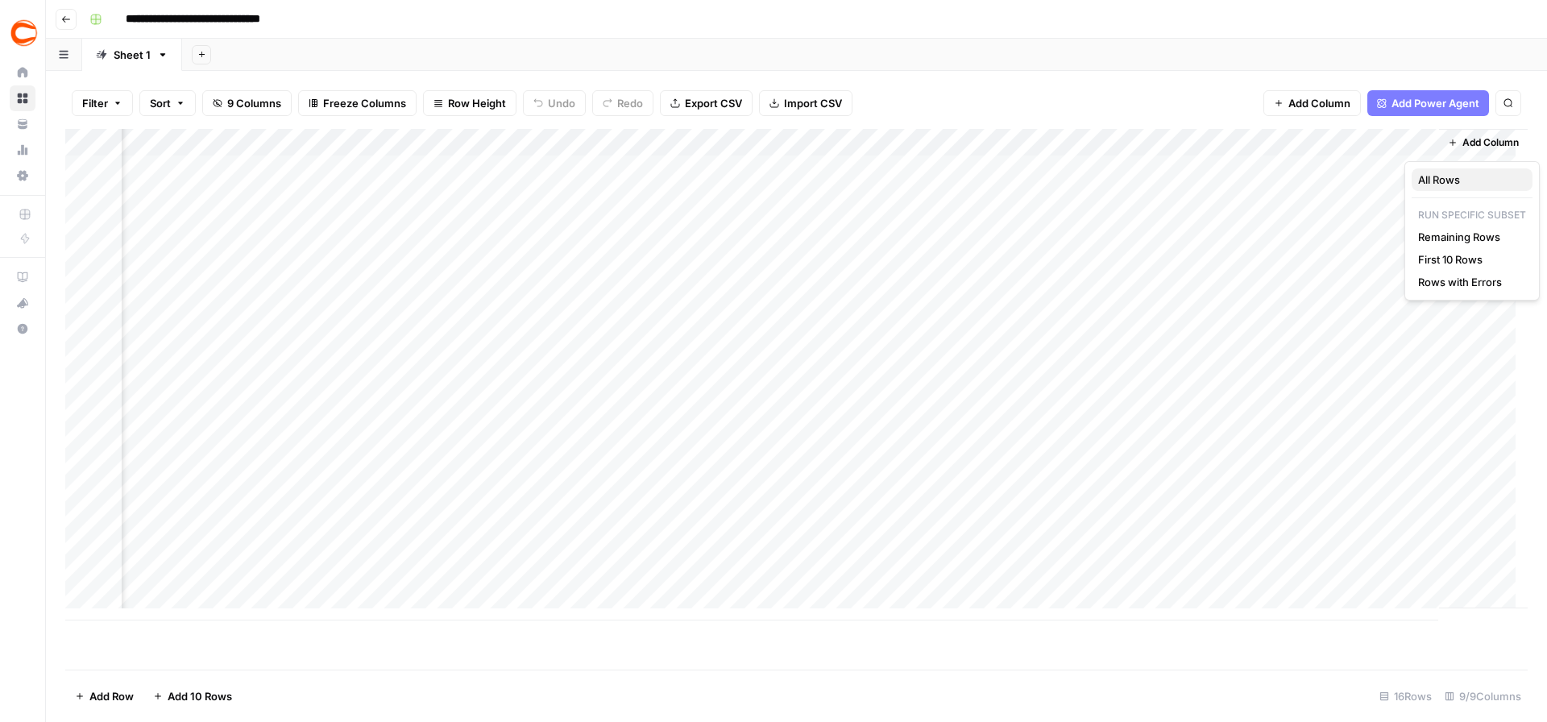
click at [1433, 174] on span "All Rows" at bounding box center [1469, 180] width 102 height 16
